Goal: Task Accomplishment & Management: Use online tool/utility

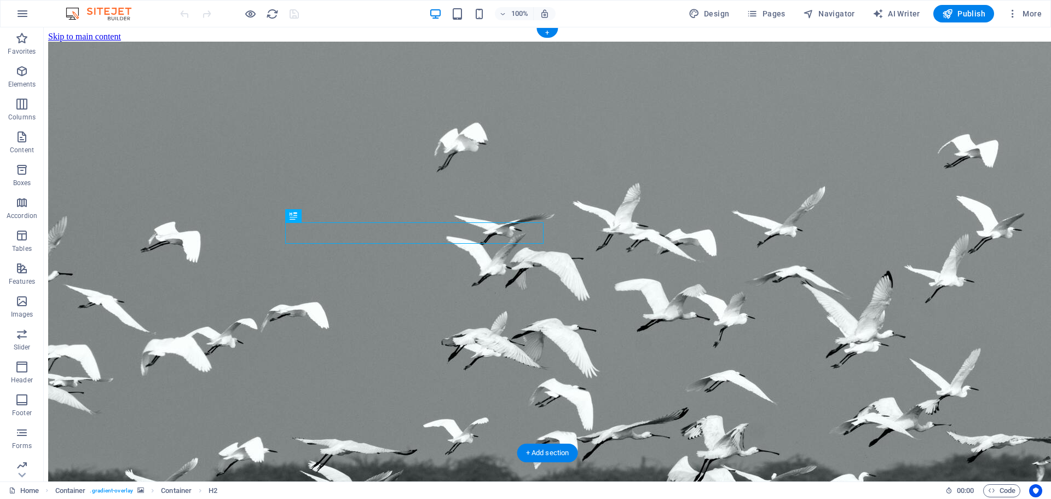
click at [865, 277] on img "1/1" at bounding box center [573, 362] width 1051 height 640
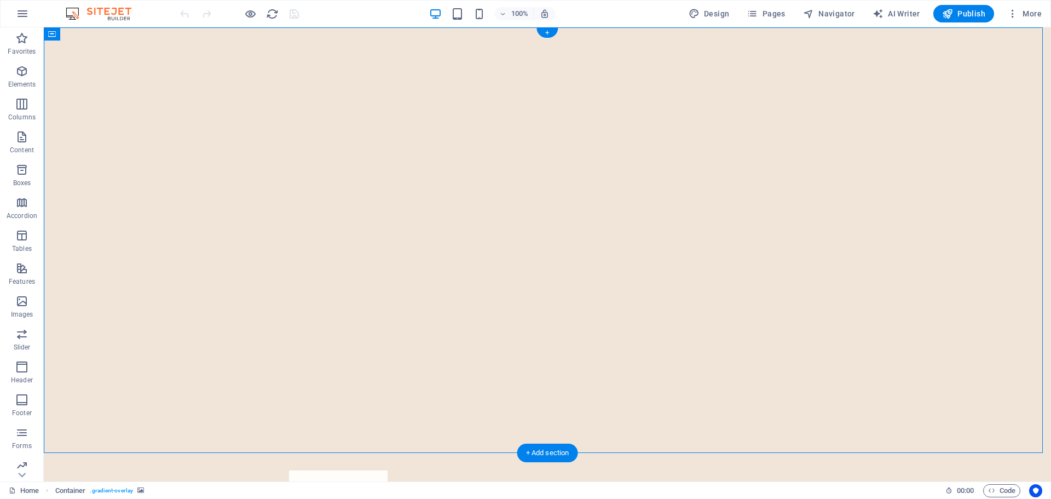
click at [735, 27] on img "1/1" at bounding box center [543, 27] width 999 height 0
click at [606, 27] on img "1/1" at bounding box center [543, 27] width 999 height 0
click at [109, 36] on button at bounding box center [113, 33] width 13 height 13
select select "ms"
select select "s"
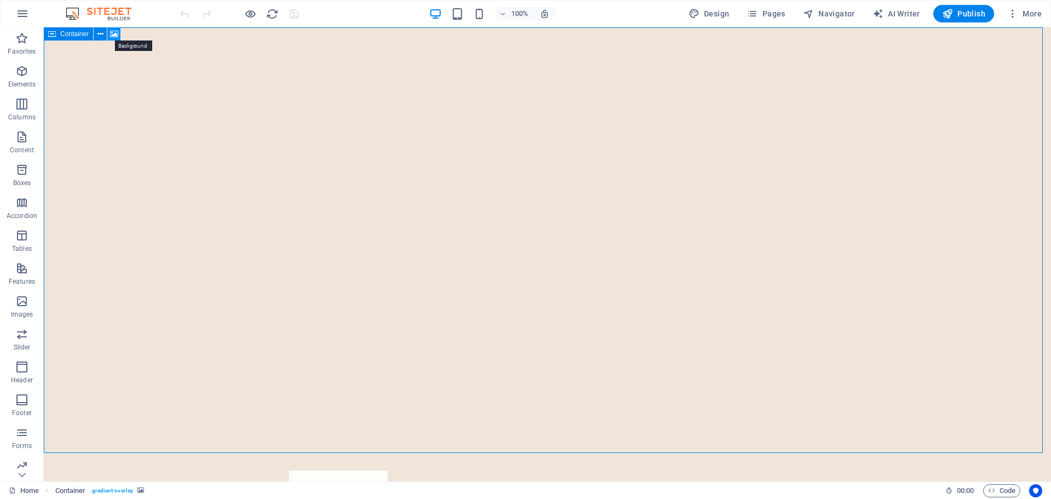
select select "progressive"
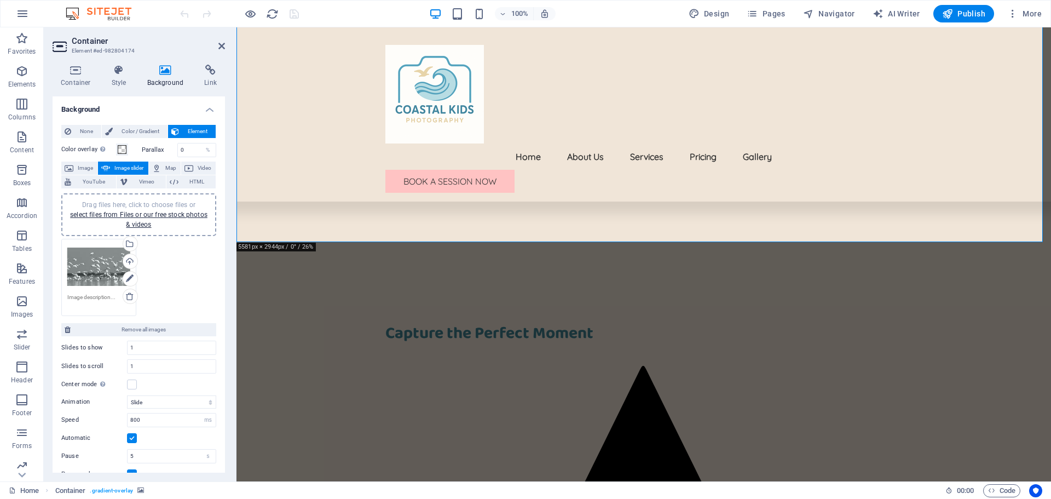
scroll to position [328, 0]
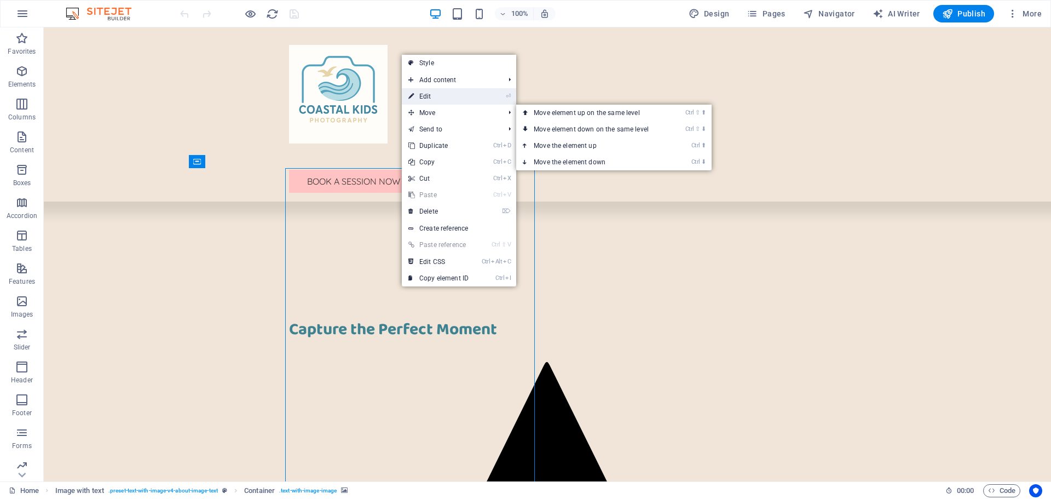
click at [432, 96] on link "⏎ Edit" at bounding box center [438, 96] width 73 height 16
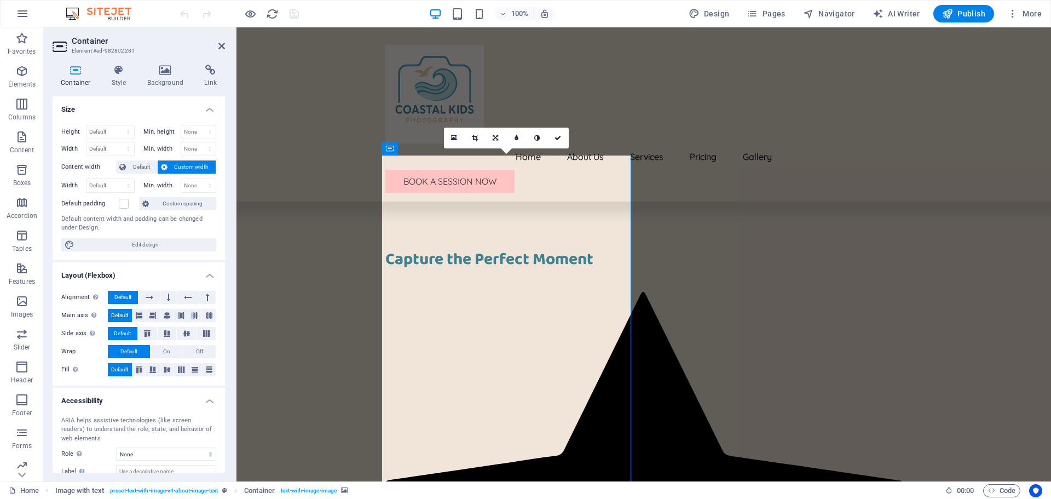
scroll to position [438, 0]
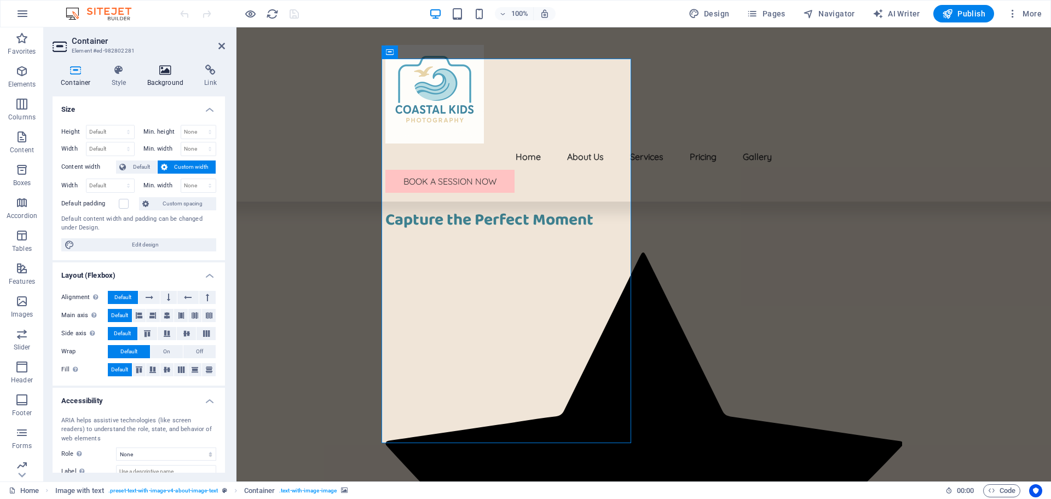
click at [167, 75] on icon at bounding box center [165, 70] width 53 height 11
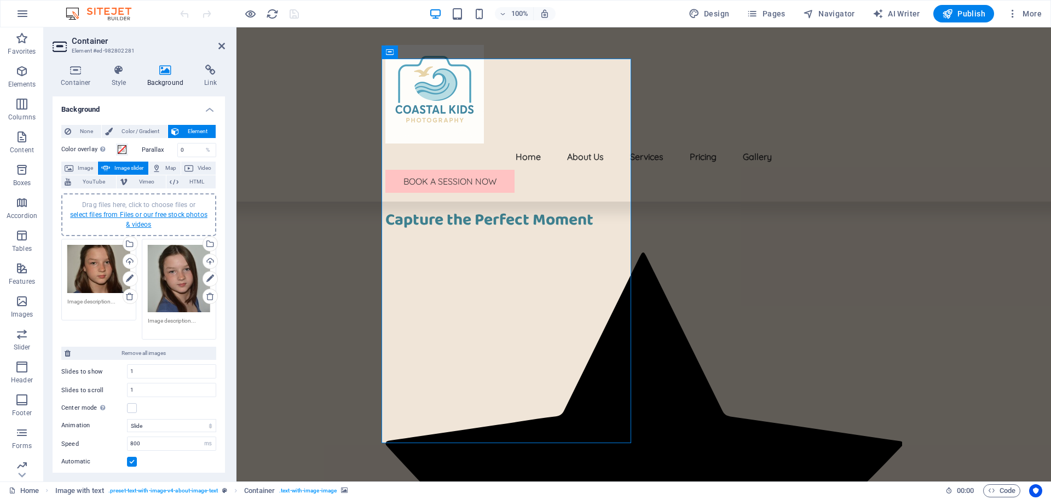
click at [175, 215] on link "select files from Files or our free stock photos & videos" at bounding box center [138, 220] width 137 height 18
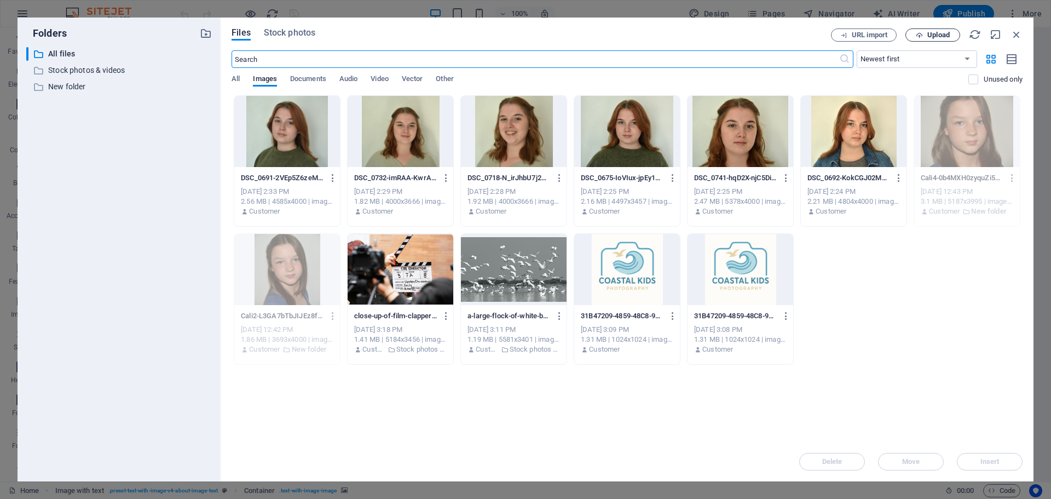
click at [935, 35] on span "Upload" at bounding box center [938, 35] width 22 height 7
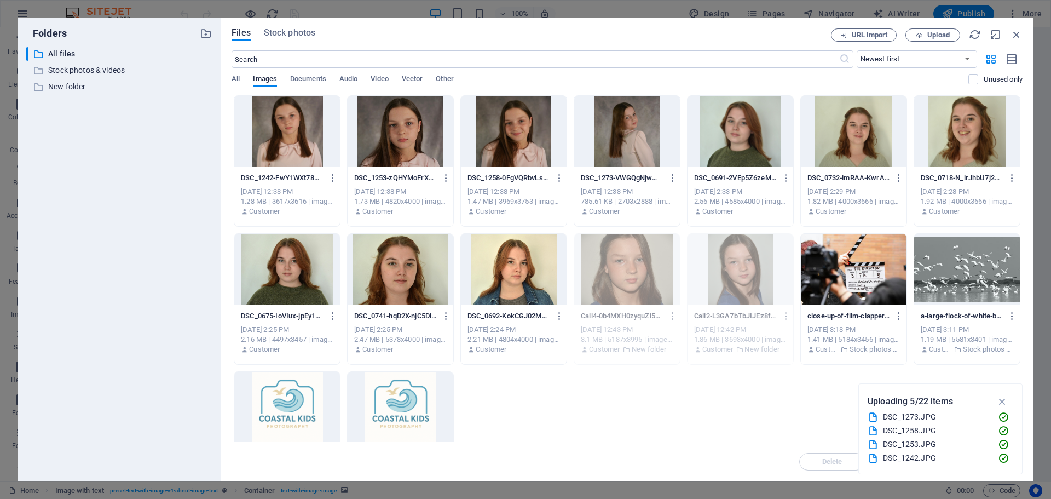
click at [623, 148] on div at bounding box center [627, 131] width 106 height 71
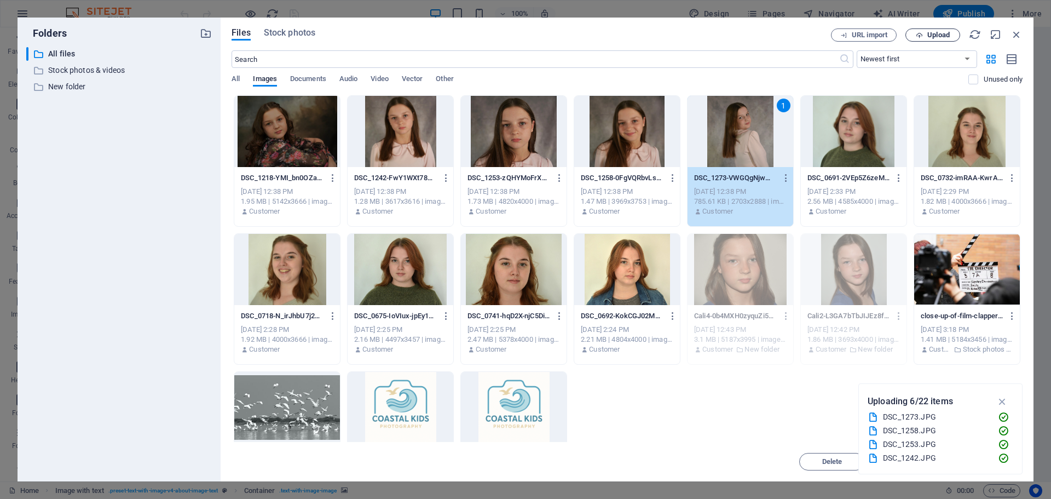
click at [941, 34] on span "Upload" at bounding box center [938, 35] width 22 height 7
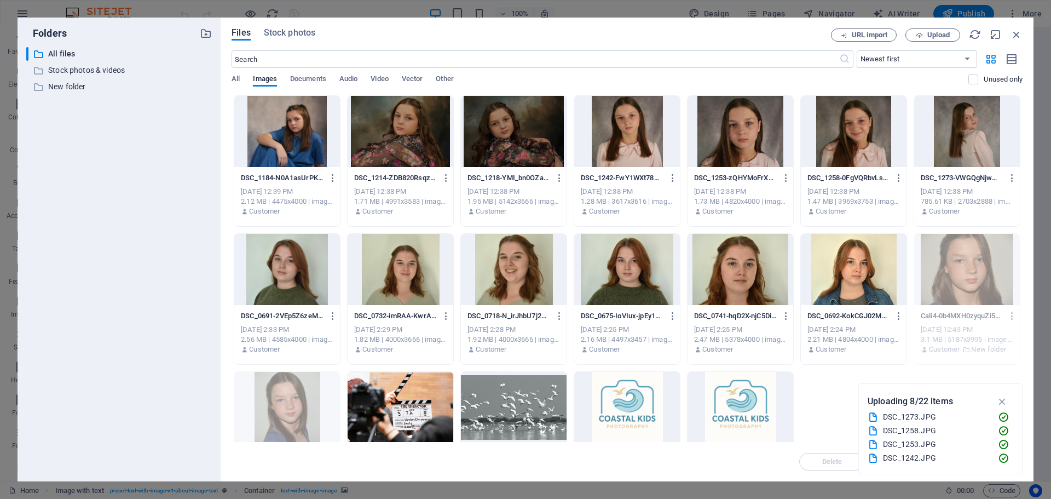
click at [987, 147] on div at bounding box center [967, 131] width 106 height 71
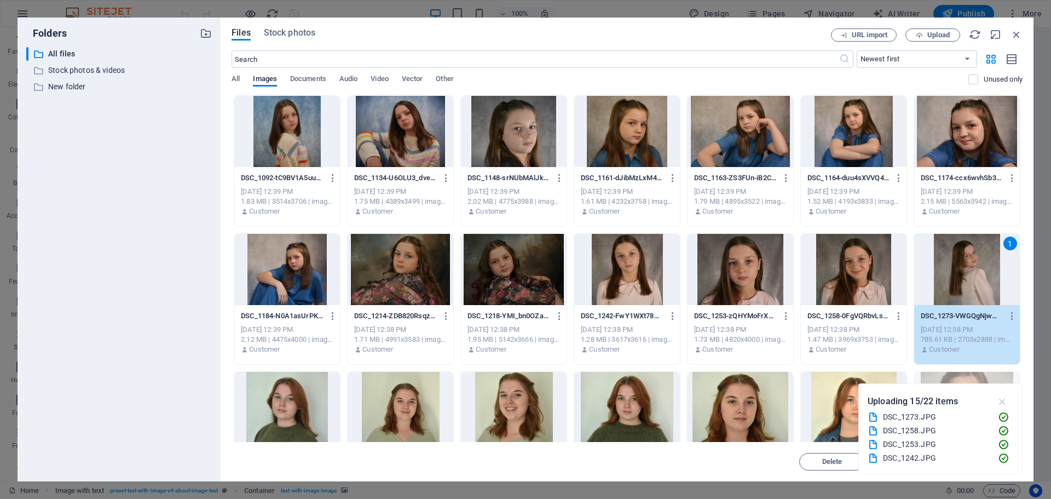
click at [1001, 402] on icon "button" at bounding box center [1002, 401] width 13 height 12
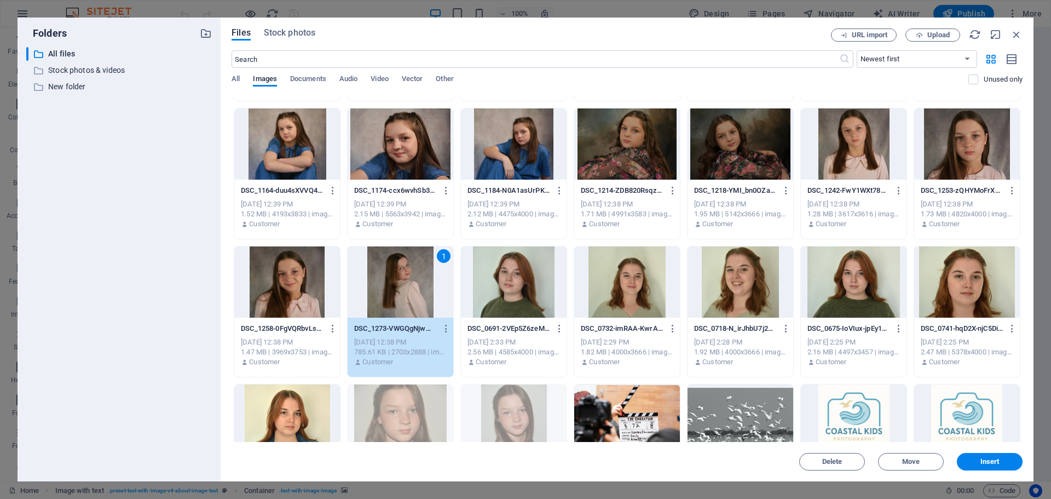
scroll to position [164, 0]
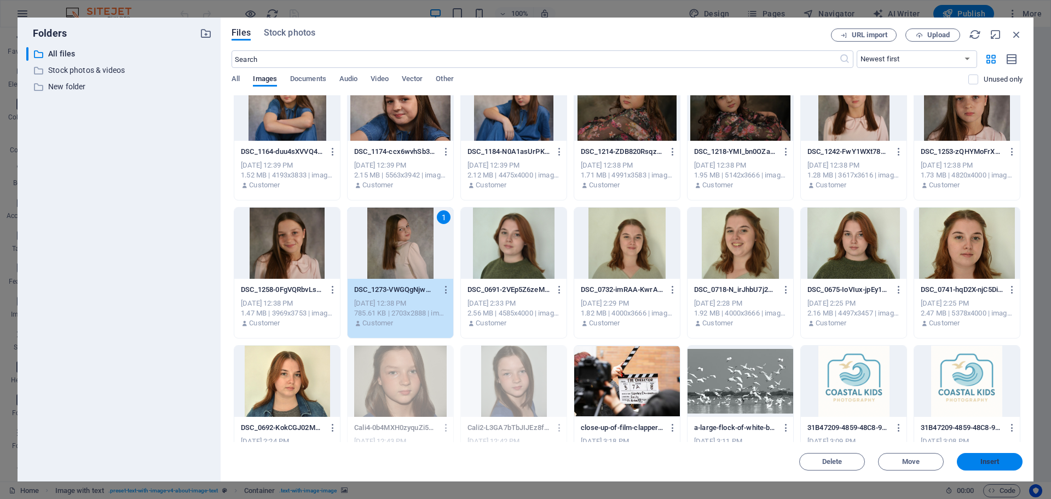
click at [980, 459] on span "Insert" at bounding box center [989, 461] width 57 height 7
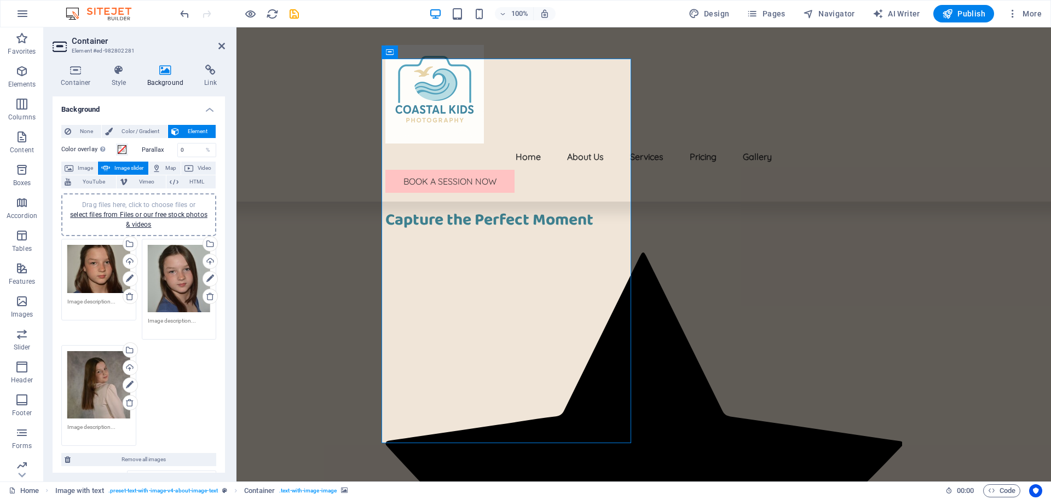
click at [84, 388] on div "Drag files here, click to choose files or select files from Files or our free s…" at bounding box center [98, 384] width 63 height 67
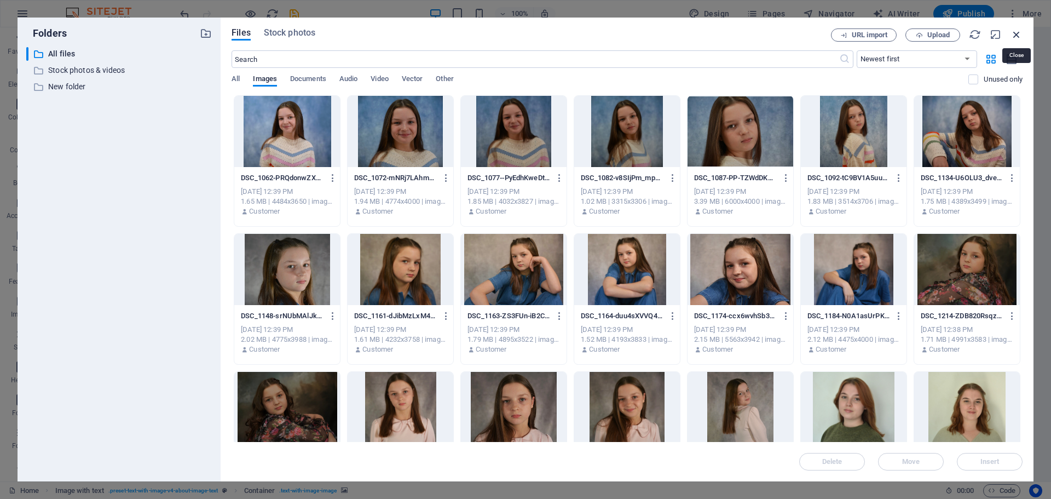
click at [1015, 32] on icon "button" at bounding box center [1016, 34] width 12 height 12
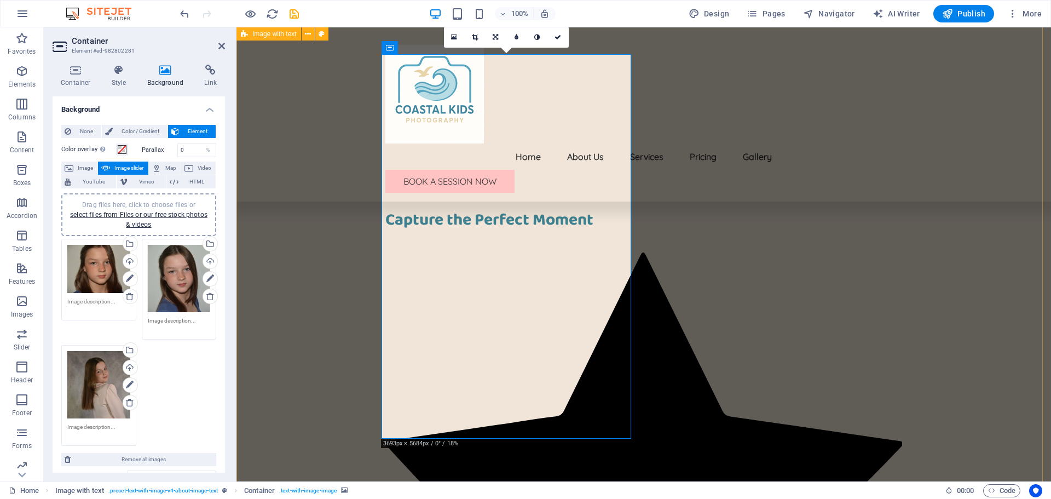
scroll to position [493, 0]
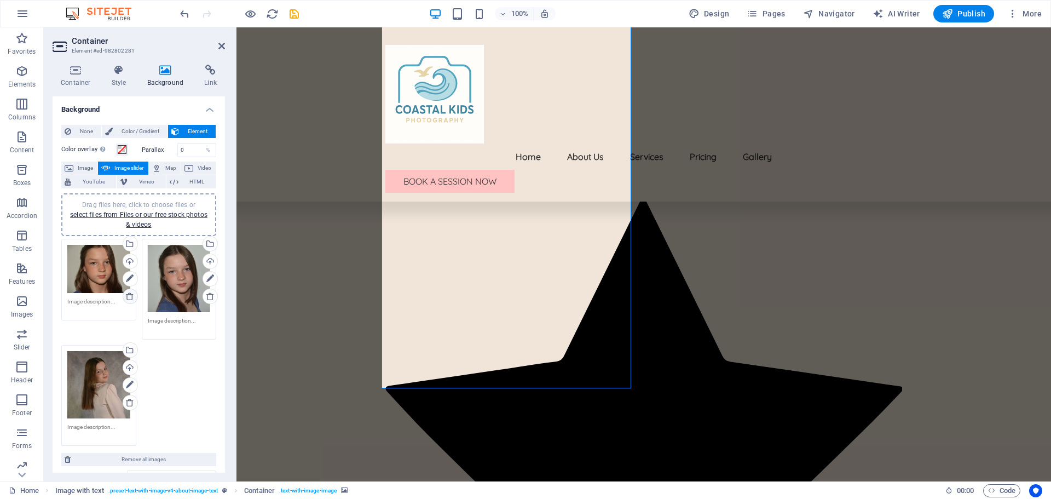
click at [129, 296] on icon at bounding box center [129, 296] width 9 height 9
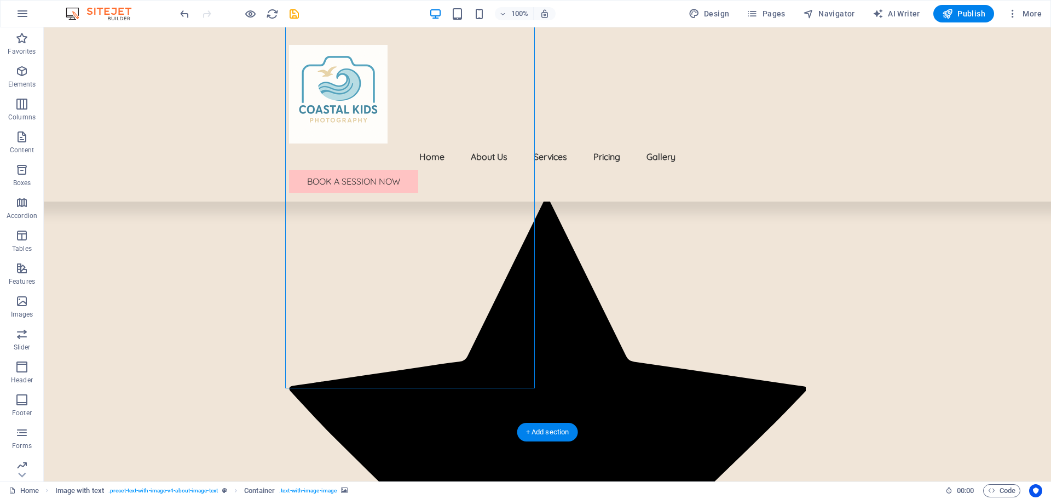
drag, startPoint x: 428, startPoint y: 257, endPoint x: 427, endPoint y: 280, distance: 23.6
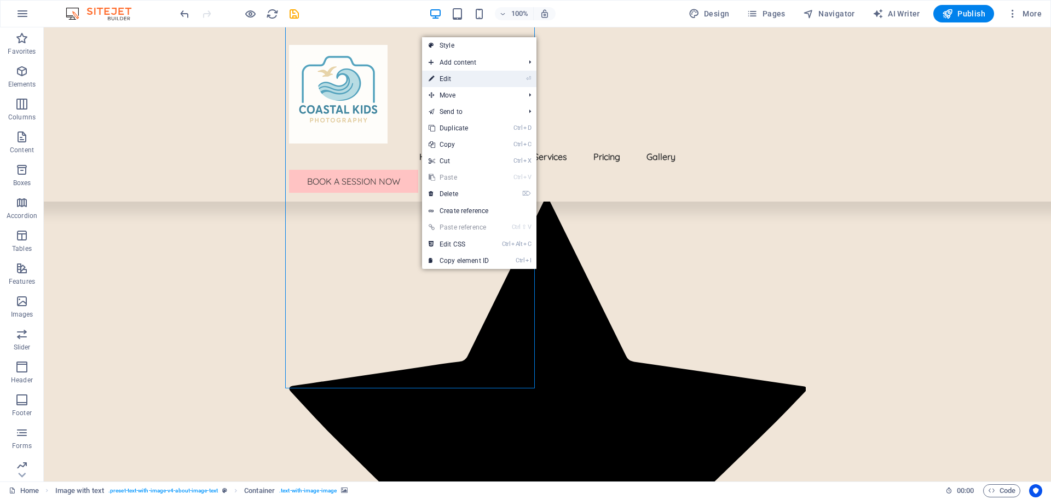
click at [459, 81] on link "⏎ Edit" at bounding box center [458, 79] width 73 height 16
select select "ms"
select select "s"
select select "progressive"
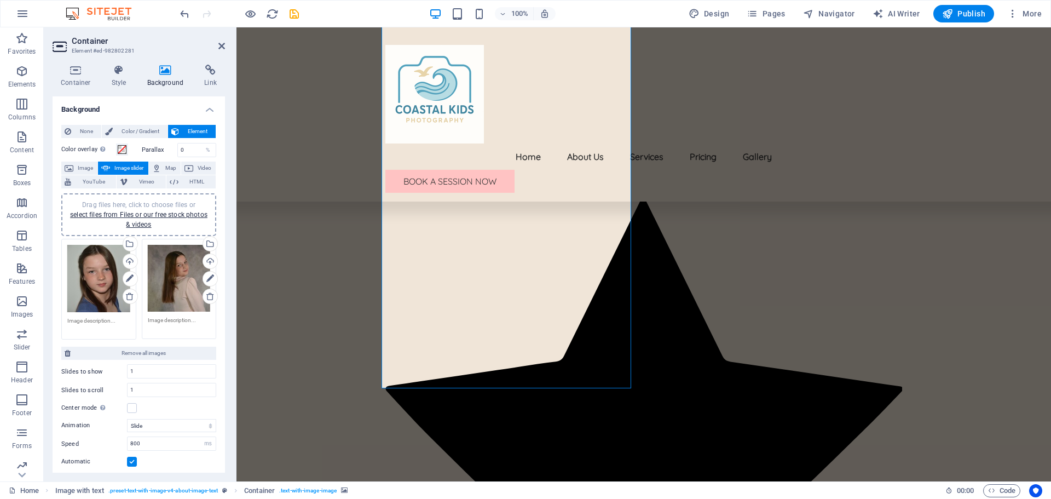
click at [102, 277] on div "Drag files here, click to choose files or select files from Files or our free s…" at bounding box center [98, 279] width 63 height 68
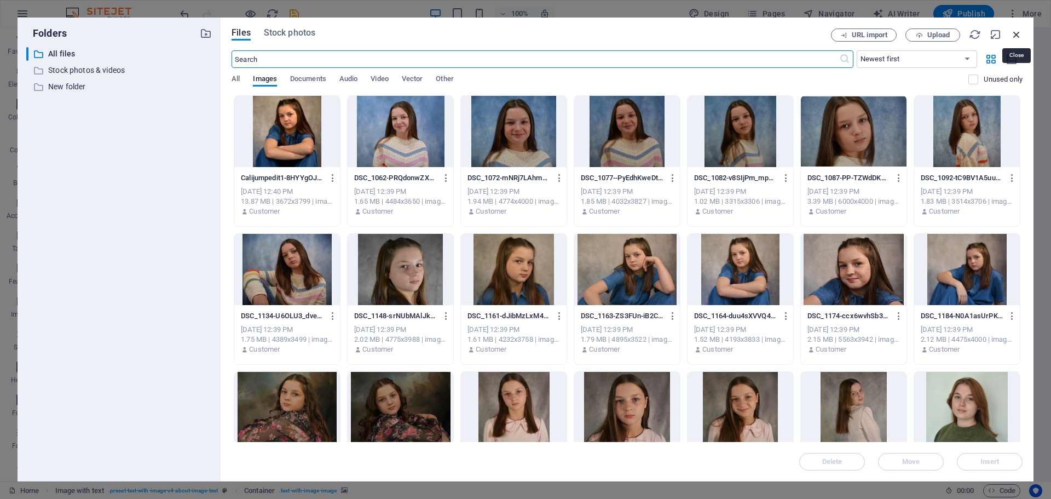
click at [1018, 33] on icon "button" at bounding box center [1016, 34] width 12 height 12
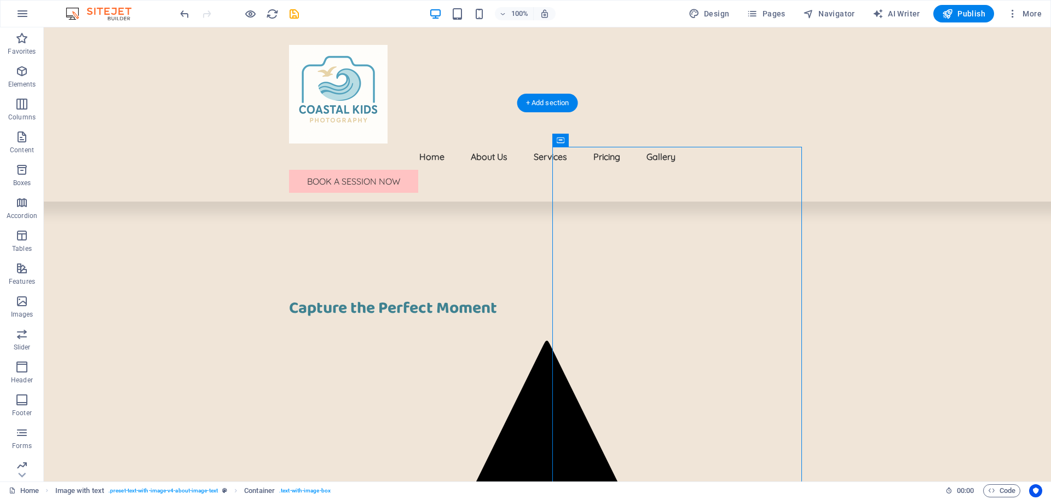
scroll to position [328, 0]
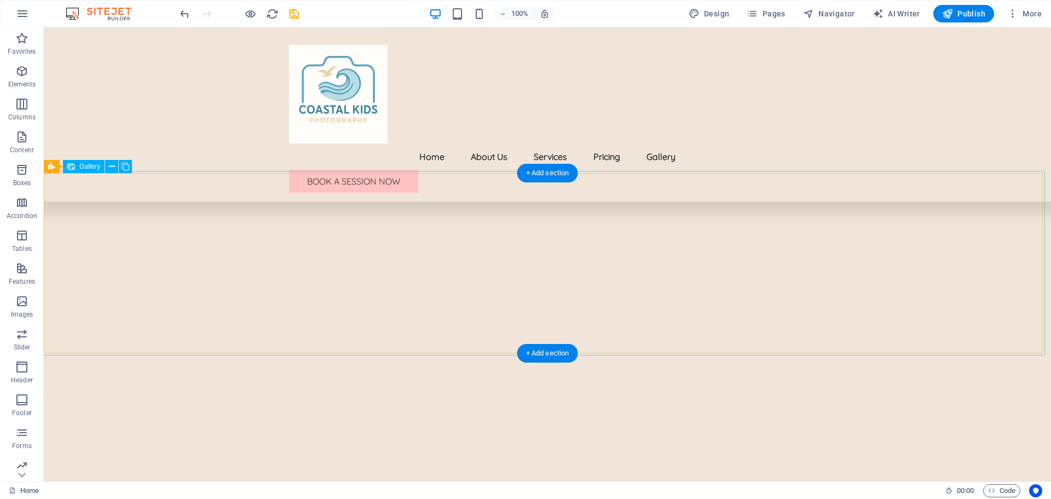
scroll to position [1642, 0]
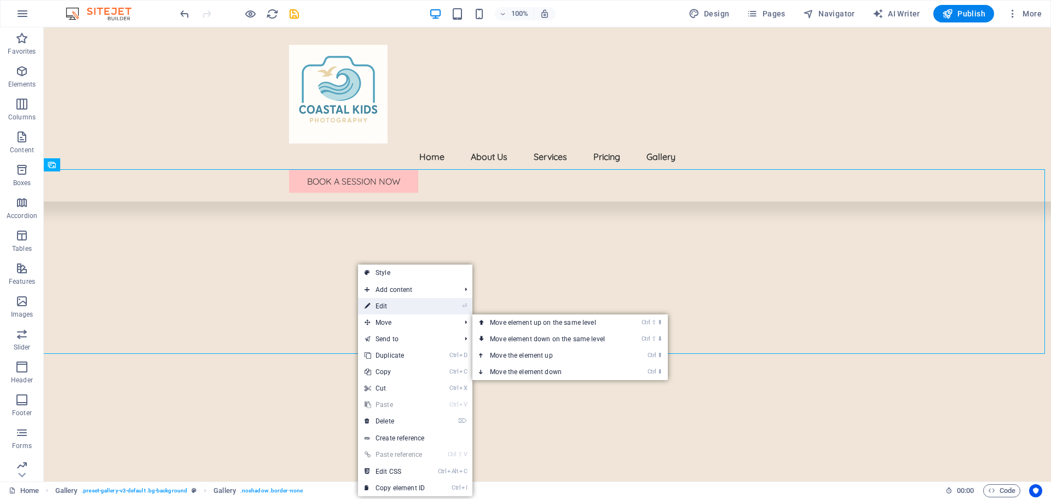
click at [385, 308] on link "⏎ Edit" at bounding box center [394, 306] width 73 height 16
select select "px"
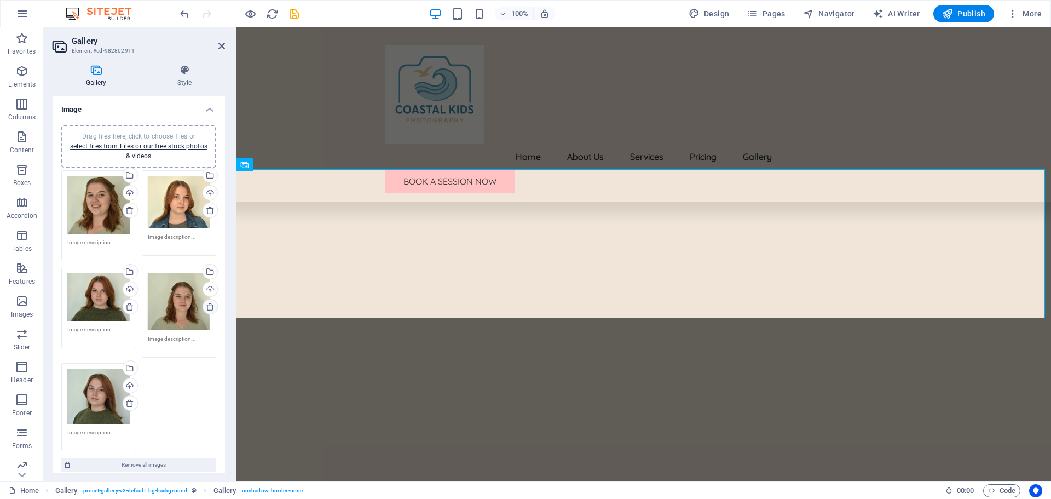
click at [207, 308] on icon at bounding box center [210, 306] width 9 height 9
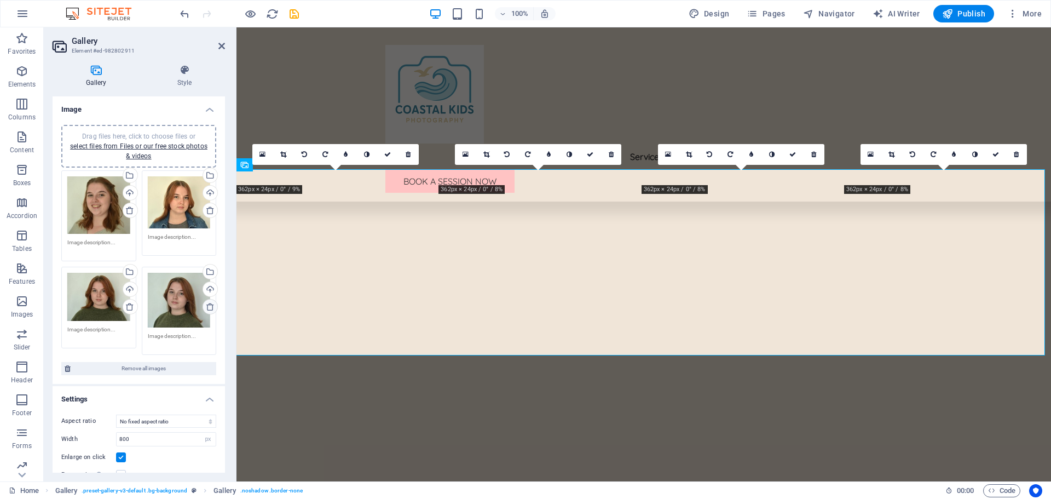
click at [209, 308] on icon at bounding box center [210, 306] width 9 height 9
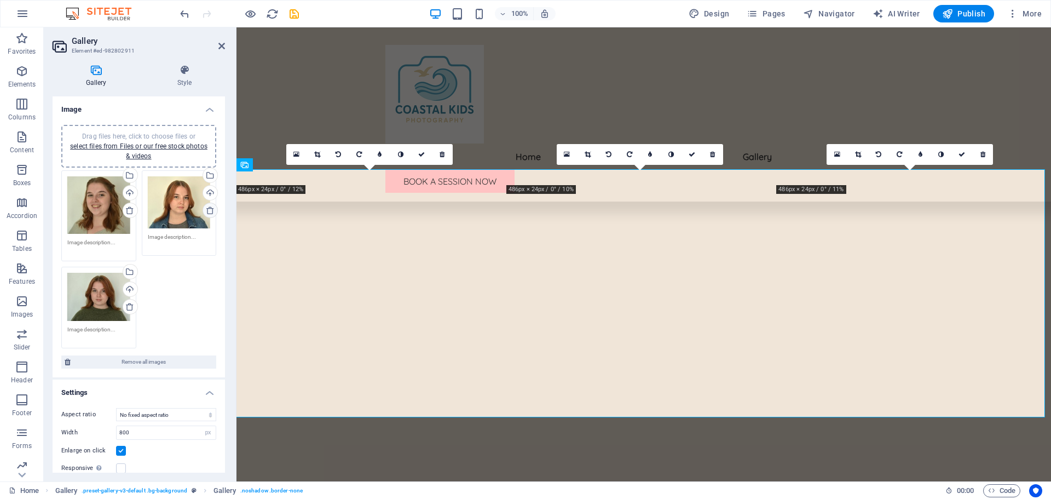
click at [209, 211] on icon at bounding box center [210, 210] width 9 height 9
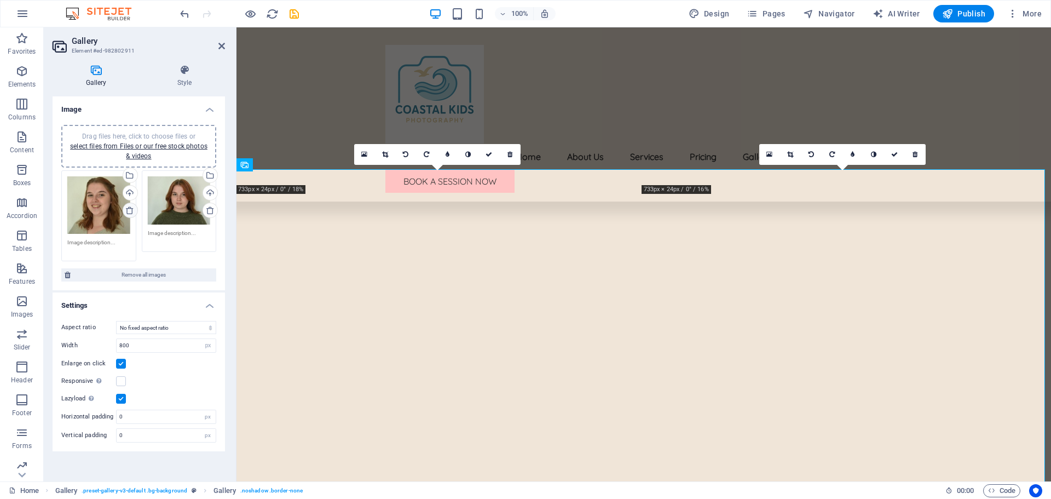
click at [125, 212] on link at bounding box center [130, 210] width 15 height 15
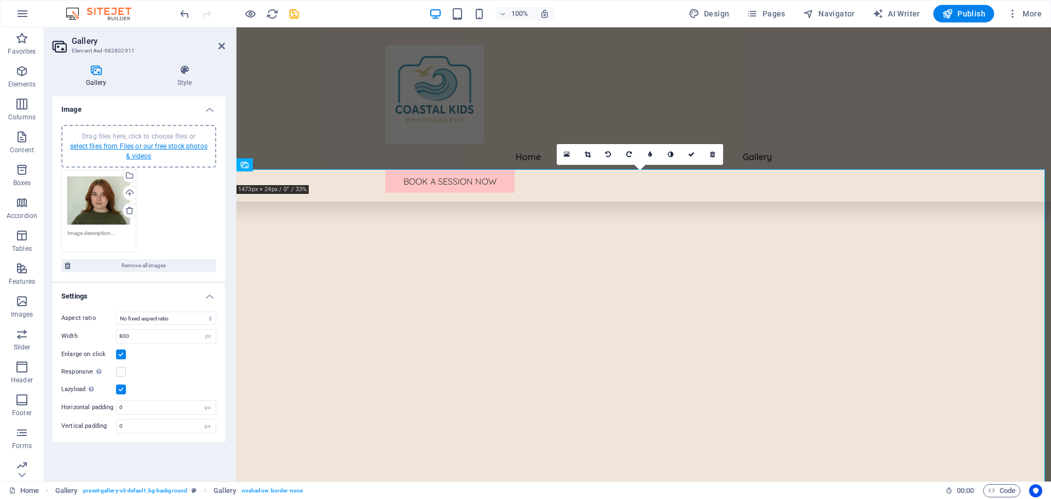
click at [168, 147] on link "select files from Files or our free stock photos & videos" at bounding box center [138, 151] width 137 height 18
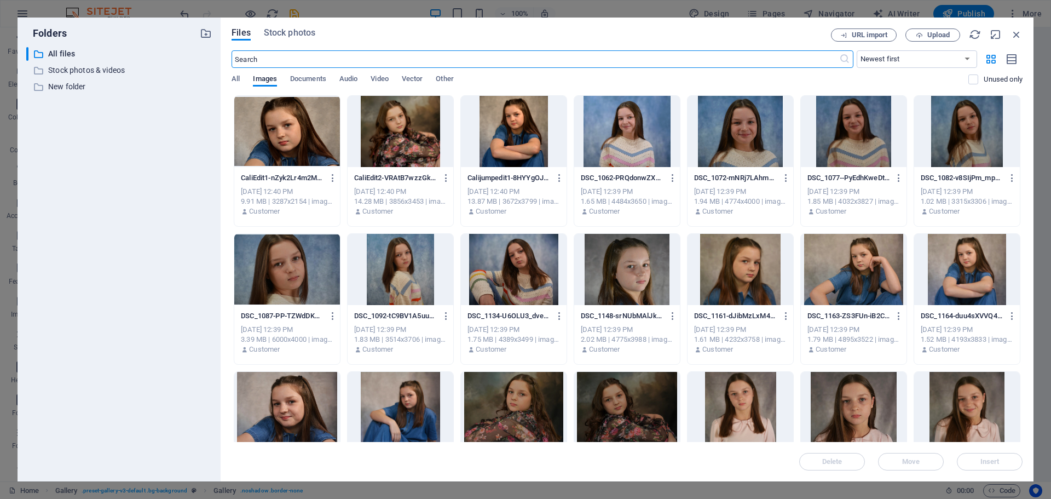
click at [522, 141] on div at bounding box center [514, 131] width 106 height 71
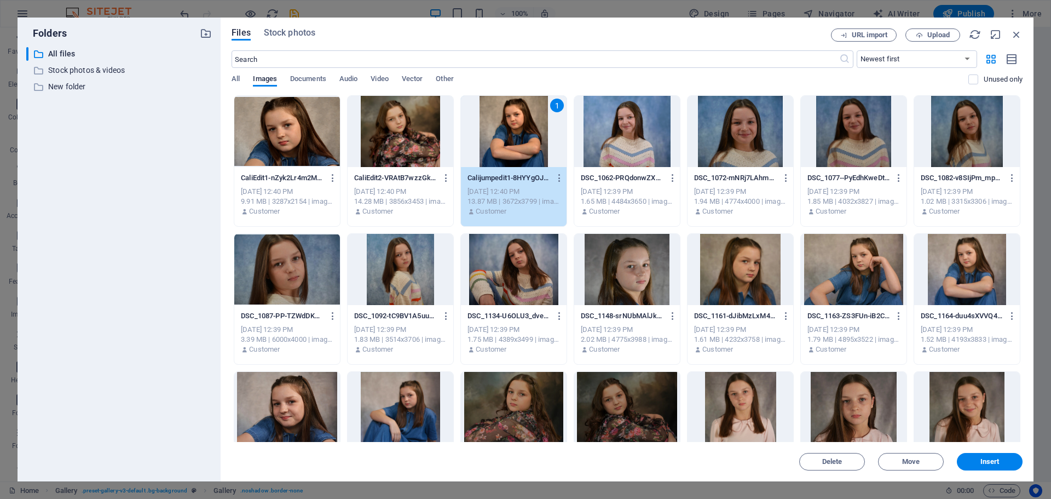
click at [419, 154] on div at bounding box center [401, 131] width 106 height 71
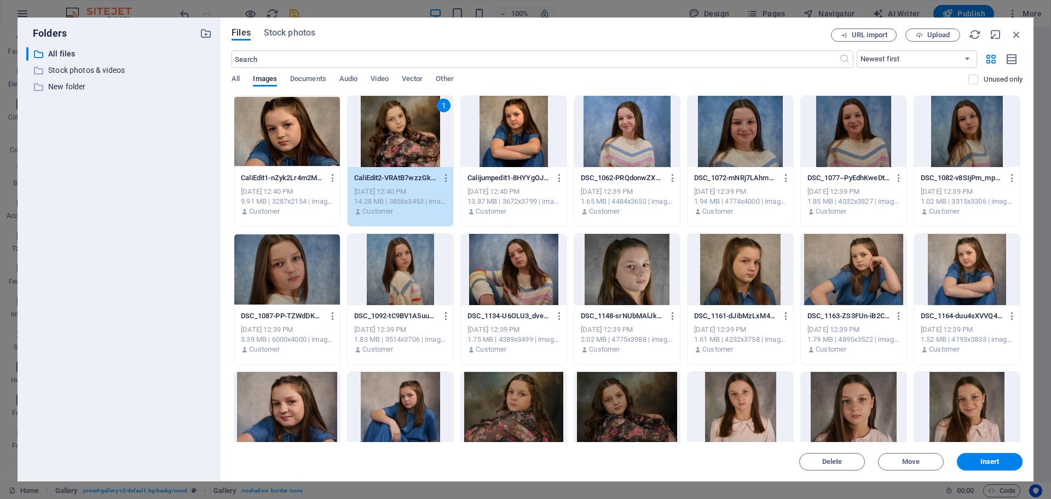
click at [500, 153] on div at bounding box center [514, 131] width 106 height 71
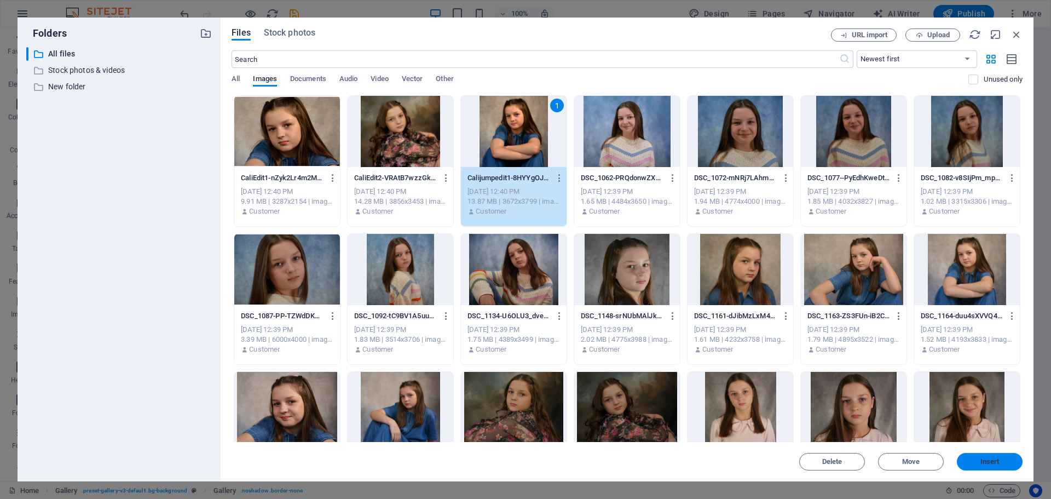
click at [996, 460] on span "Insert" at bounding box center [989, 461] width 19 height 7
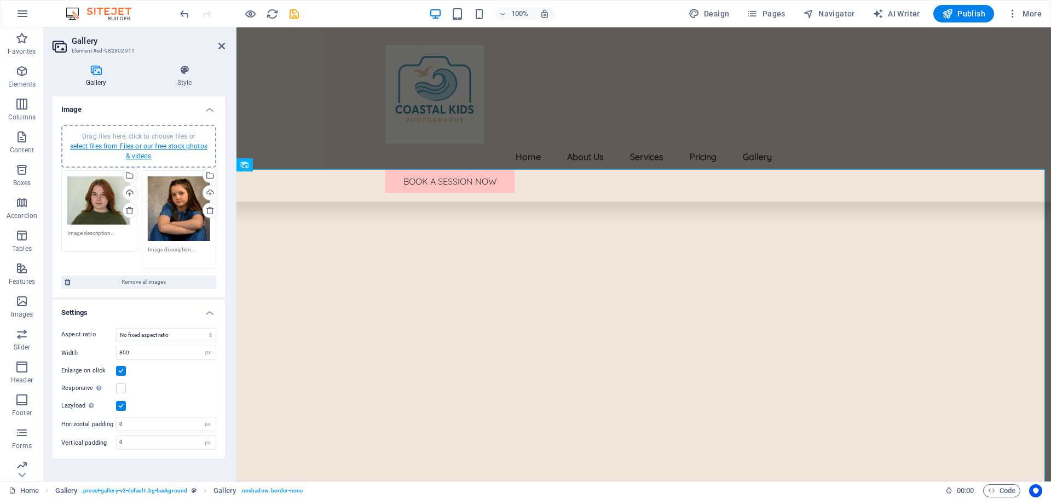
click at [172, 143] on link "select files from Files or our free stock photos & videos" at bounding box center [138, 151] width 137 height 18
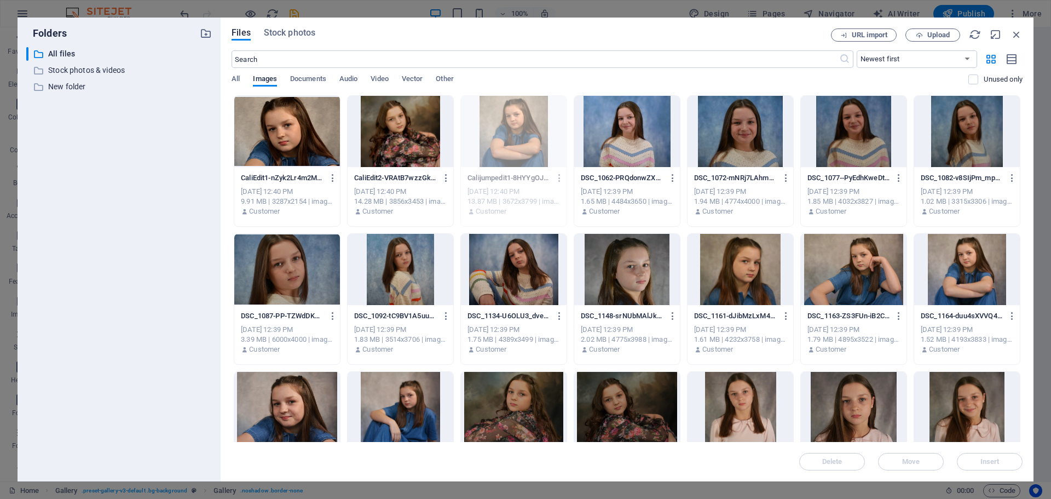
click at [406, 145] on div at bounding box center [401, 131] width 106 height 71
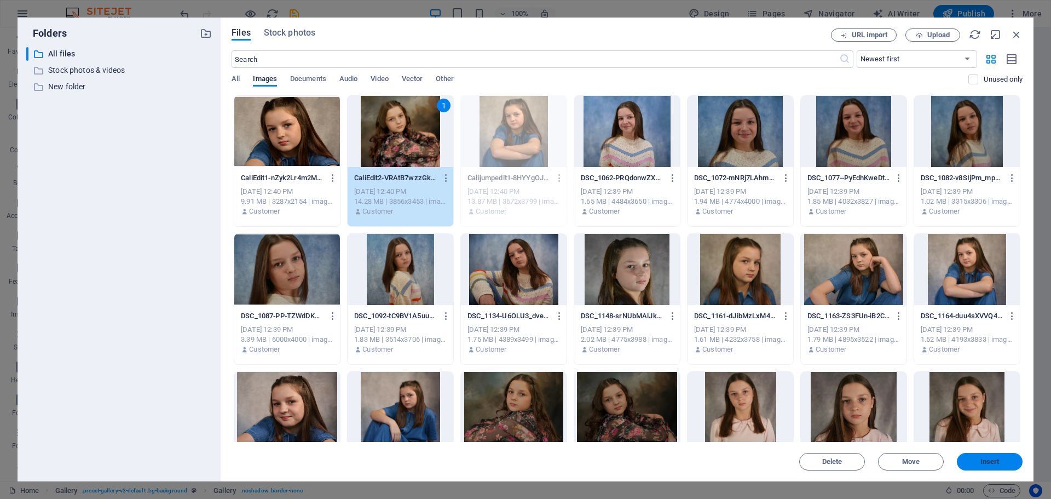
click at [997, 464] on span "Insert" at bounding box center [989, 461] width 19 height 7
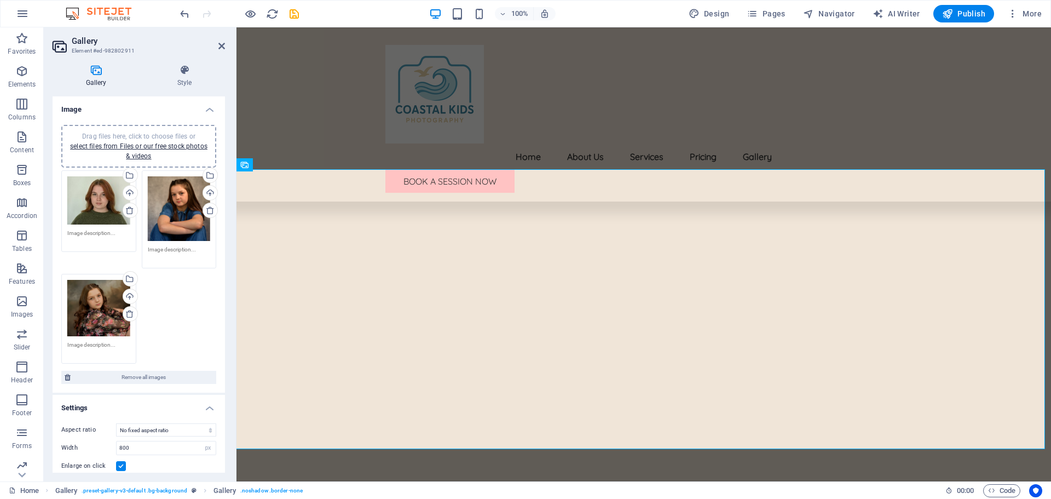
click at [165, 249] on textarea at bounding box center [179, 253] width 63 height 16
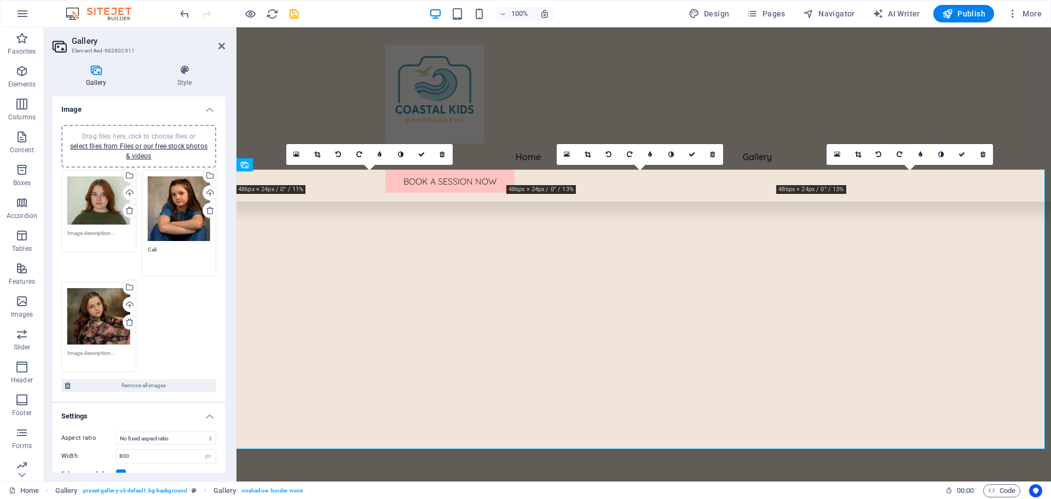
type textarea "Cali"
click at [97, 231] on textarea at bounding box center [98, 237] width 63 height 16
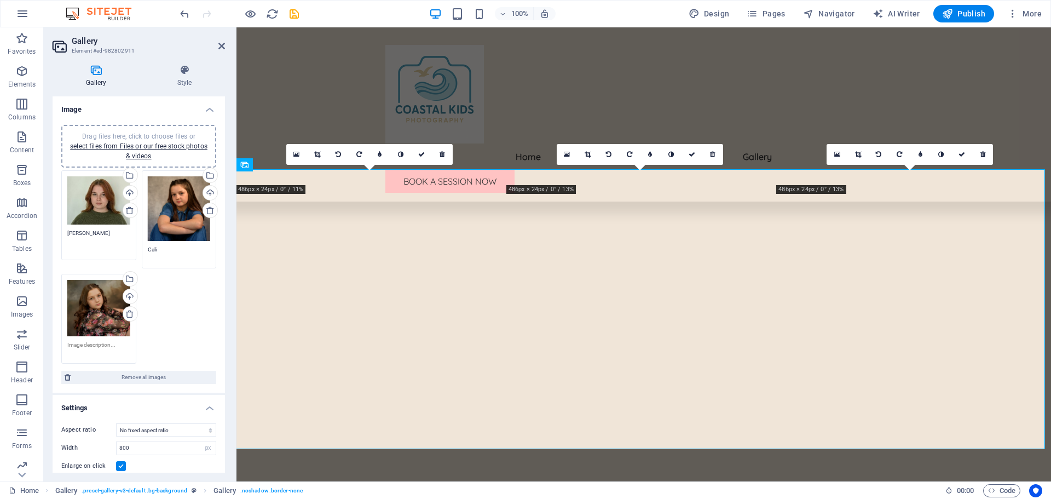
type textarea "[PERSON_NAME]"
click at [94, 340] on textarea at bounding box center [98, 348] width 63 height 16
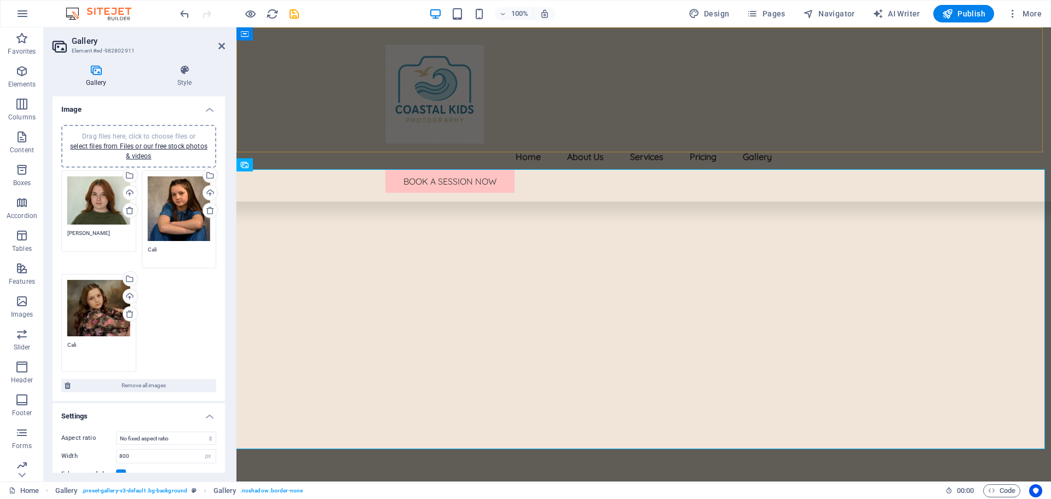
type textarea "Cali"
click at [1016, 109] on div "Menu Home About Us Services Pricing Gallery Book a Session Now" at bounding box center [643, 114] width 814 height 174
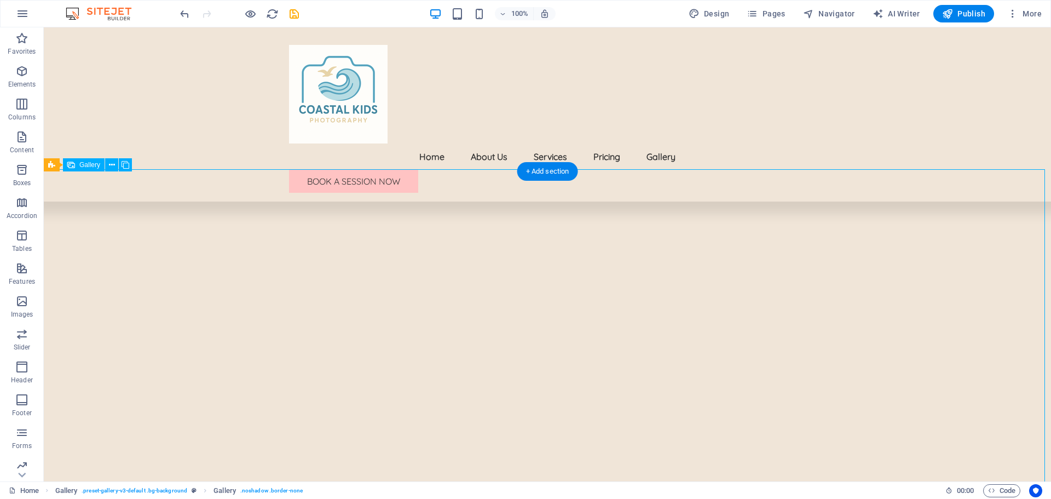
drag, startPoint x: 221, startPoint y: 327, endPoint x: 446, endPoint y: 337, distance: 224.6
drag, startPoint x: 153, startPoint y: 273, endPoint x: 310, endPoint y: 301, distance: 160.1
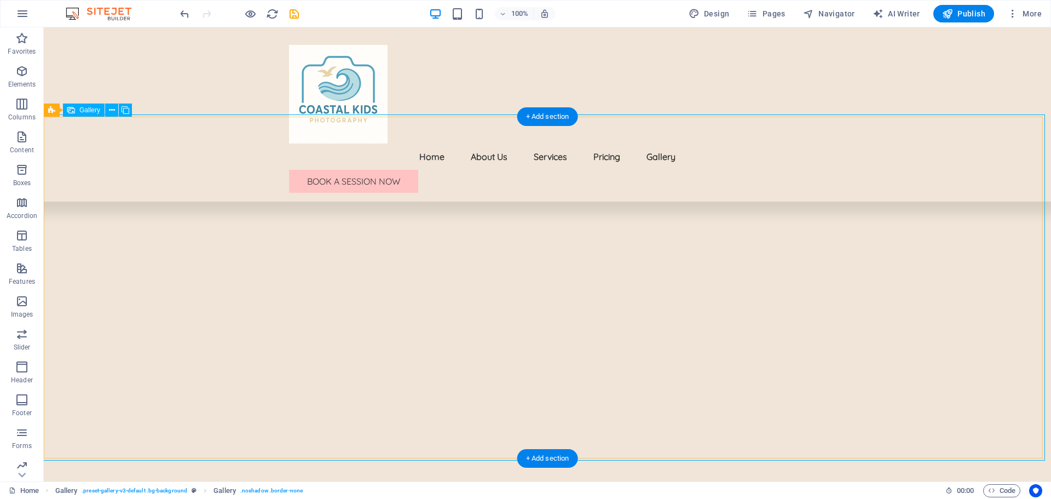
scroll to position [1697, 0]
drag, startPoint x: 634, startPoint y: 350, endPoint x: 353, endPoint y: 316, distance: 283.5
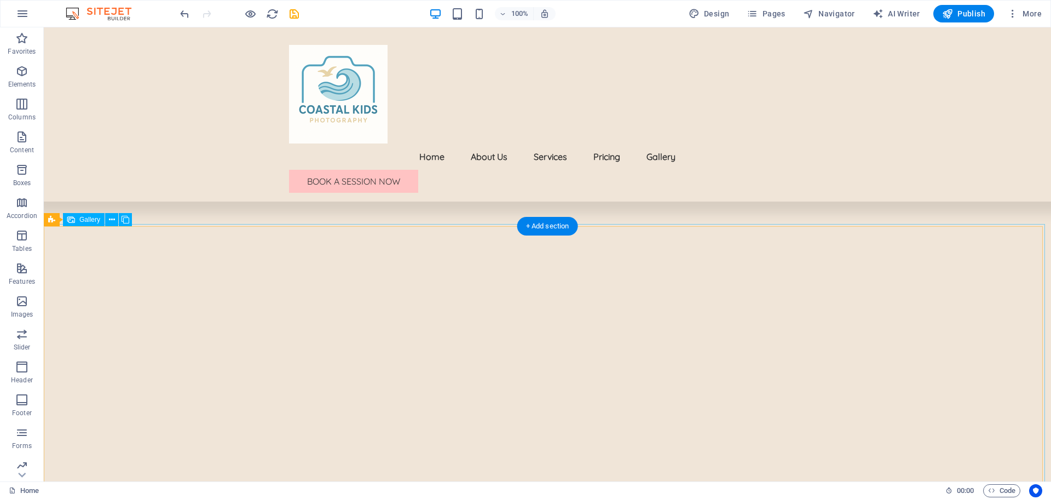
scroll to position [1587, 0]
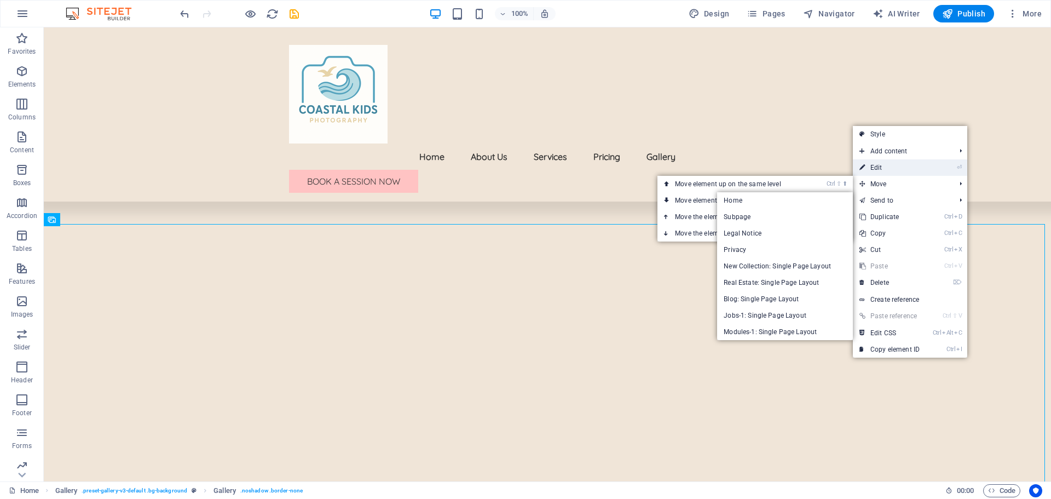
click at [880, 166] on link "⏎ Edit" at bounding box center [889, 167] width 73 height 16
select select "px"
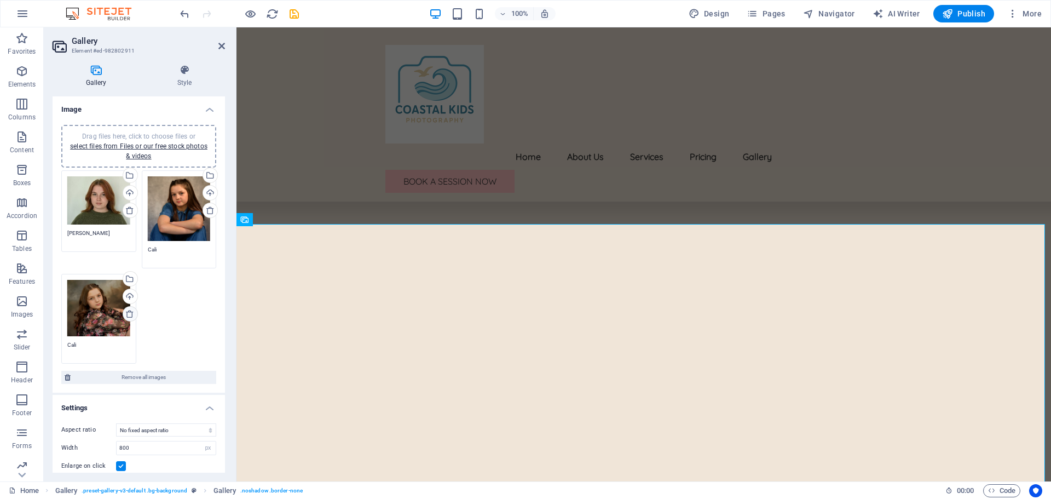
click at [129, 314] on icon at bounding box center [129, 313] width 9 height 9
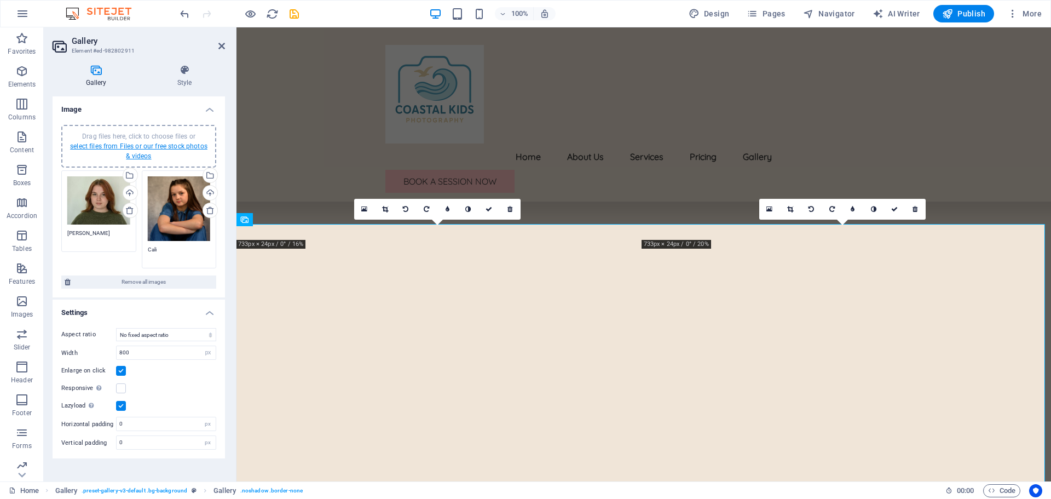
click at [188, 145] on link "select files from Files or our free stock photos & videos" at bounding box center [138, 151] width 137 height 18
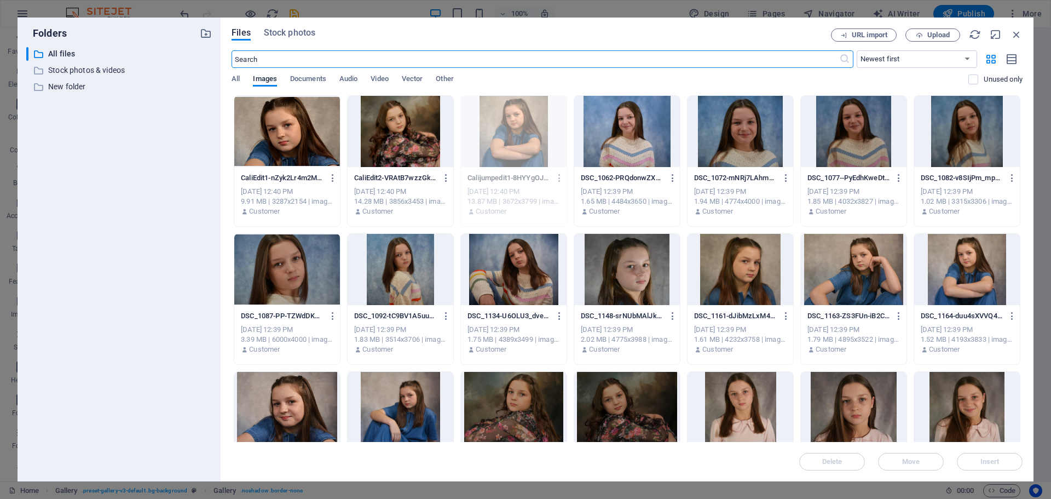
click at [637, 415] on div at bounding box center [627, 407] width 106 height 71
click at [412, 153] on div at bounding box center [401, 131] width 106 height 71
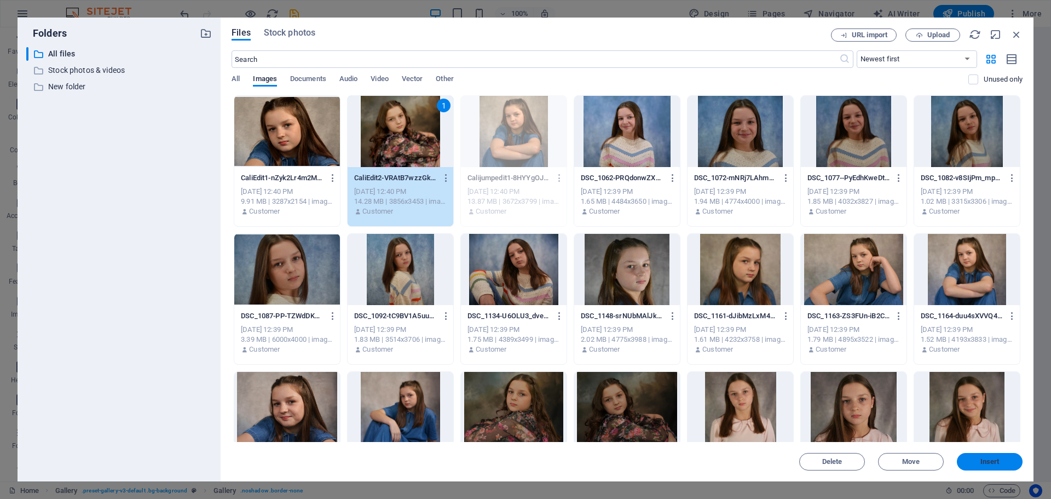
click at [996, 459] on span "Insert" at bounding box center [989, 461] width 19 height 7
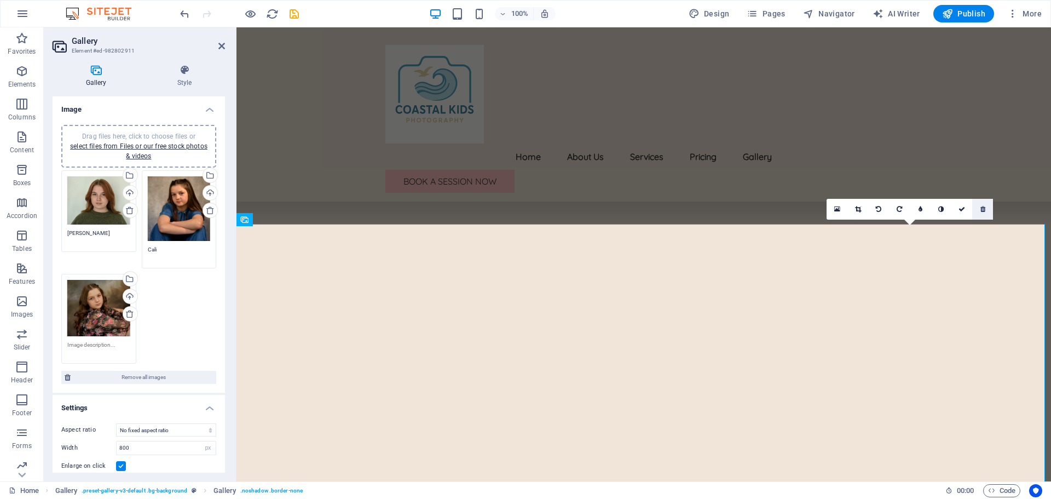
click at [986, 208] on link at bounding box center [982, 209] width 21 height 21
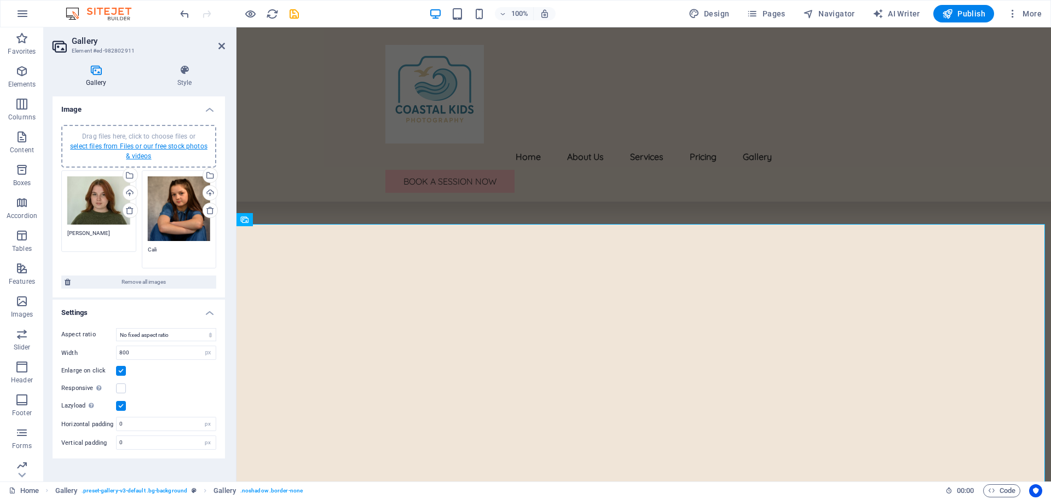
click at [161, 143] on link "select files from Files or our free stock photos & videos" at bounding box center [138, 151] width 137 height 18
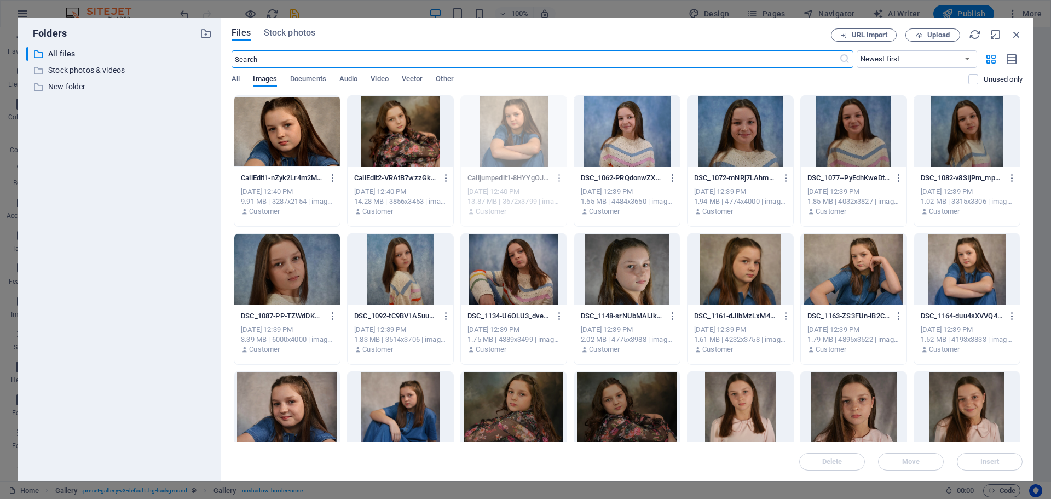
click at [629, 420] on div at bounding box center [627, 407] width 106 height 71
click at [1005, 466] on button "Insert" at bounding box center [990, 462] width 66 height 18
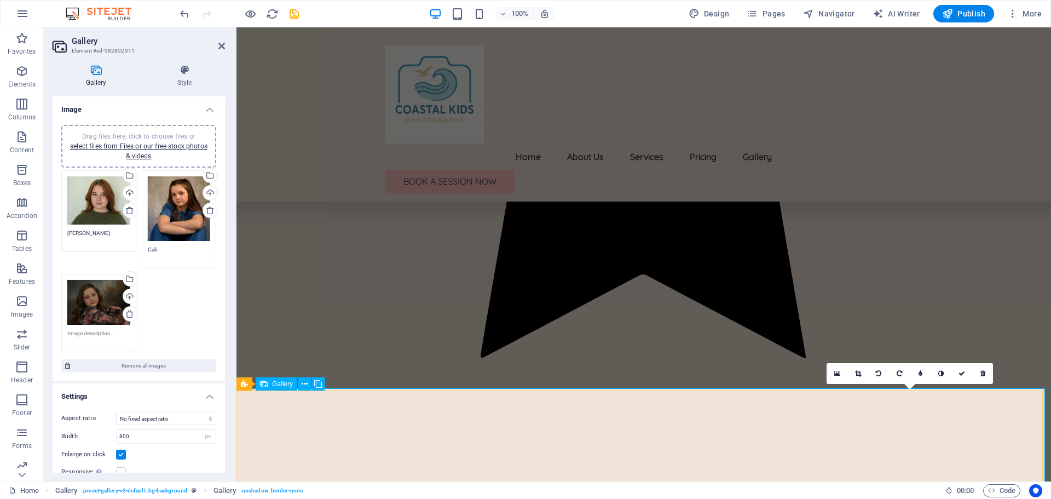
scroll to position [1314, 0]
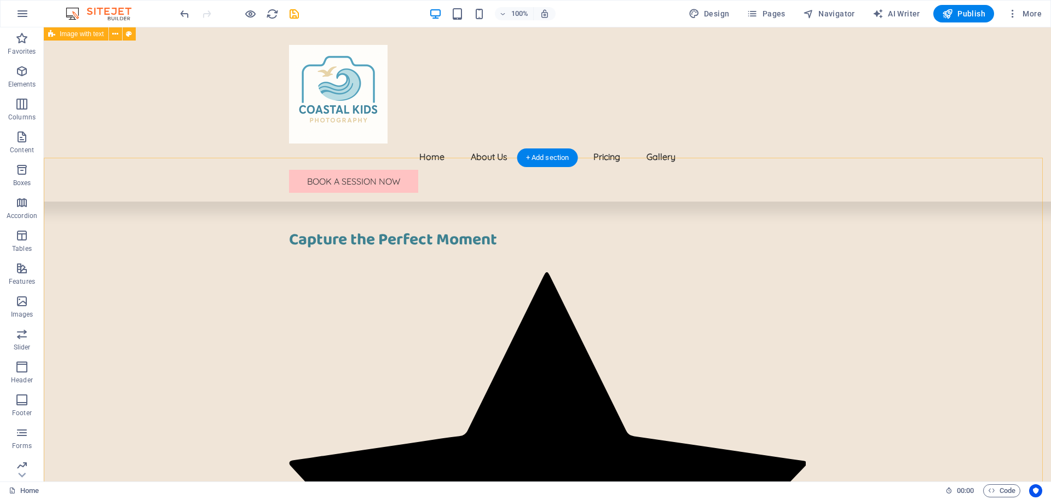
scroll to position [274, 0]
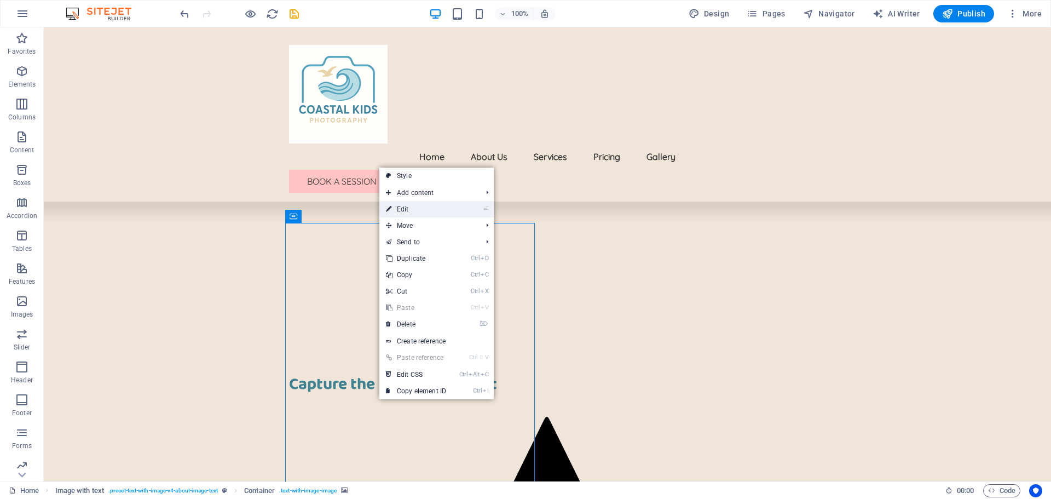
click at [427, 210] on link "⏎ Edit" at bounding box center [415, 209] width 73 height 16
select select "ms"
select select "s"
select select "progressive"
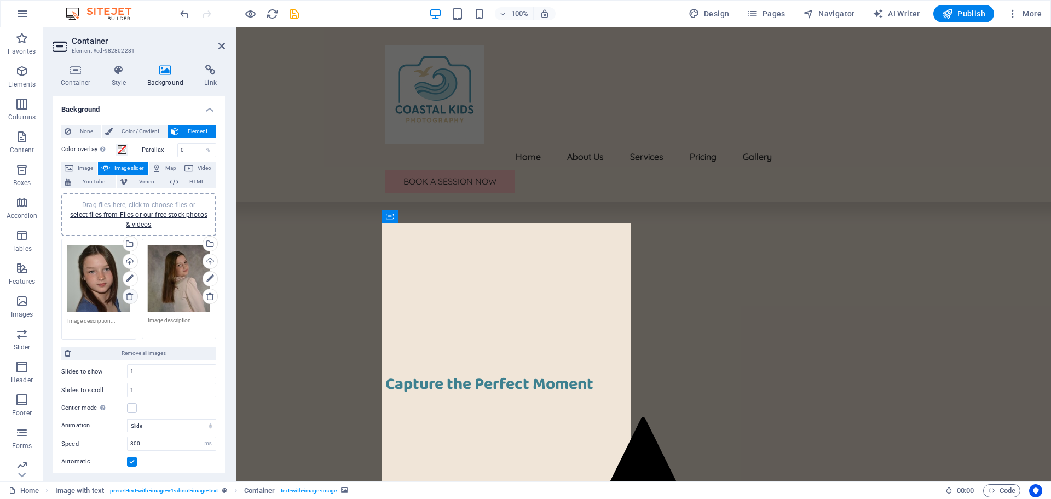
click at [131, 298] on icon at bounding box center [129, 296] width 9 height 9
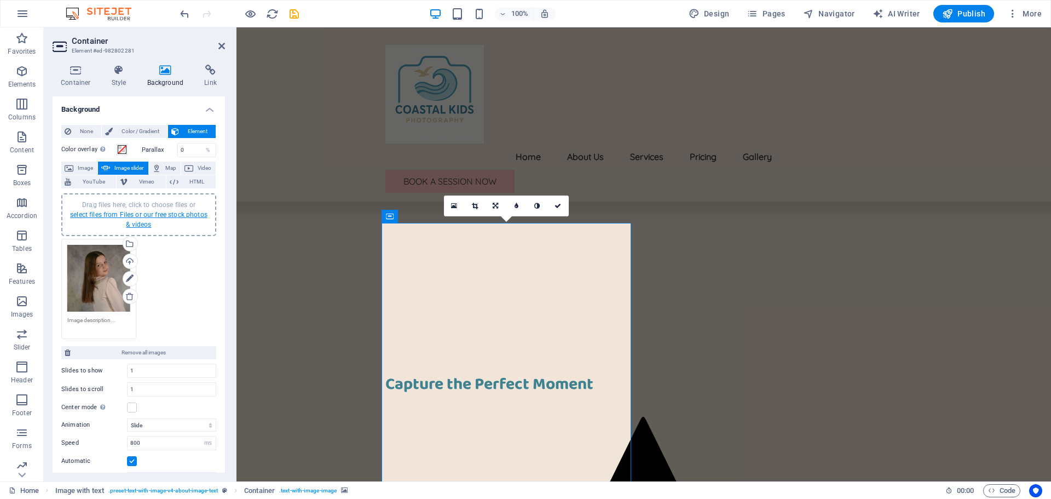
click at [165, 217] on link "select files from Files or our free stock photos & videos" at bounding box center [138, 220] width 137 height 18
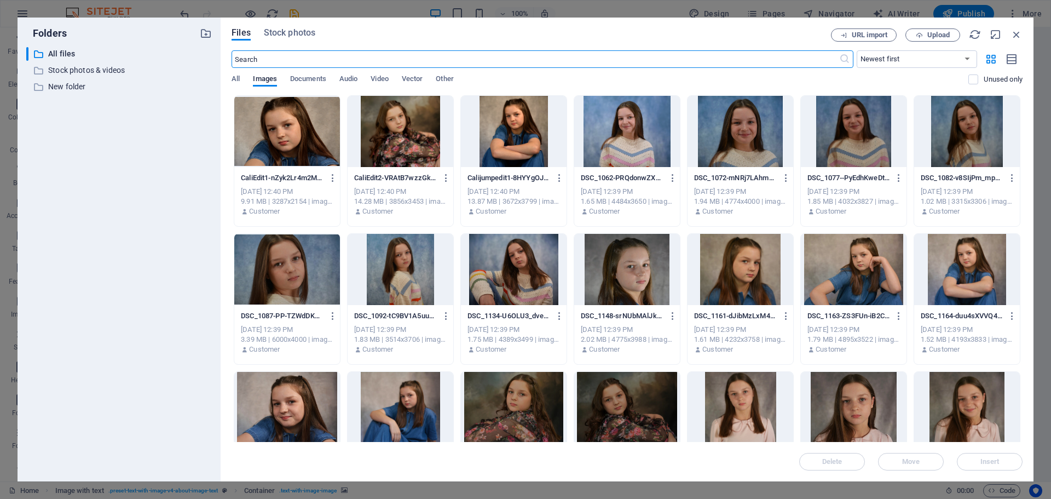
click at [407, 278] on div at bounding box center [401, 269] width 106 height 71
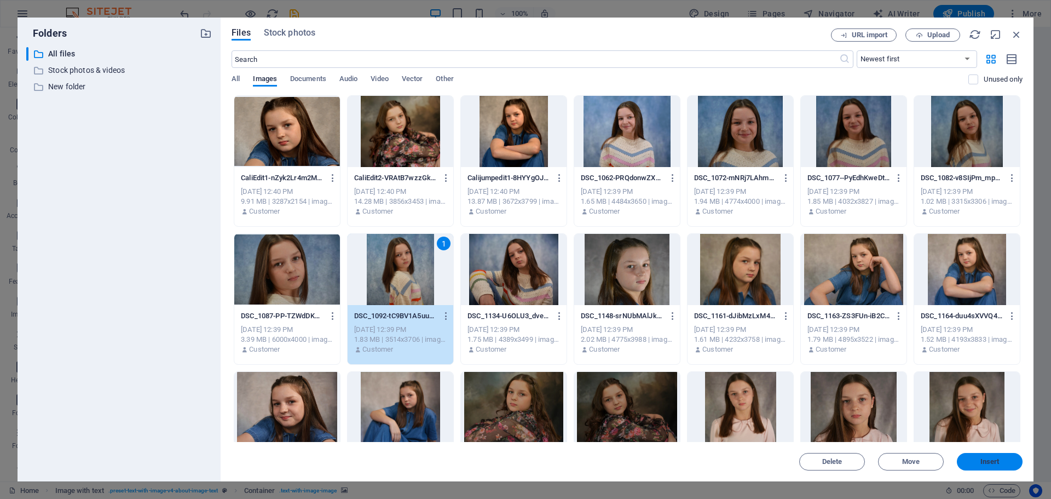
click at [1008, 465] on button "Insert" at bounding box center [990, 462] width 66 height 18
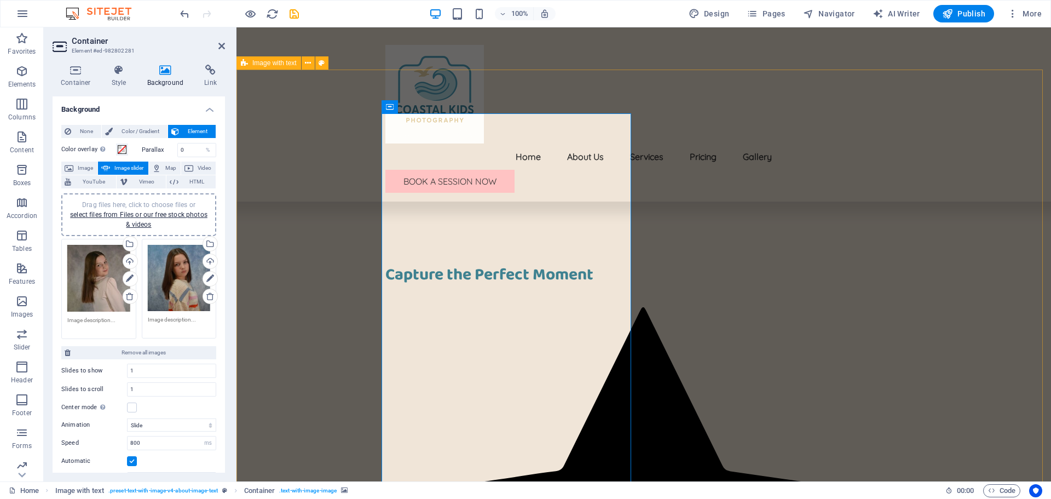
scroll to position [328, 0]
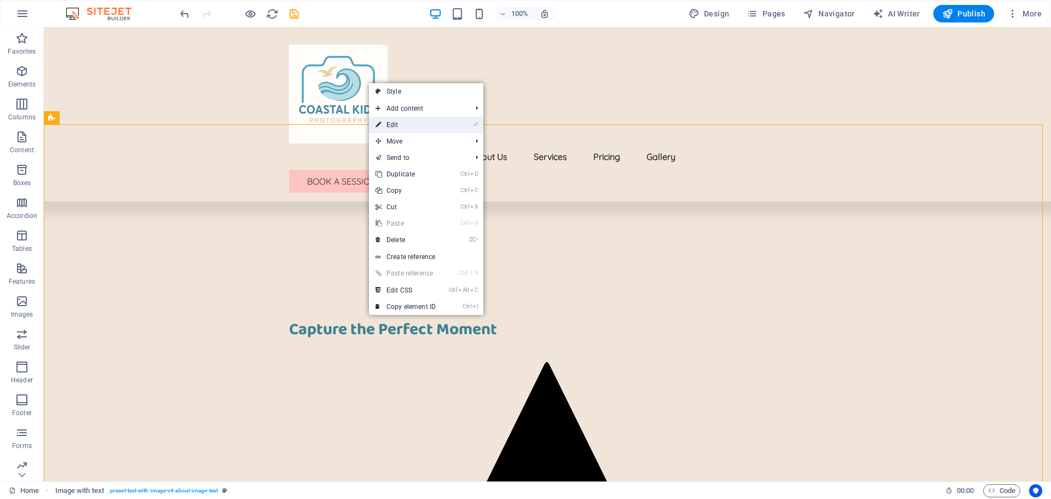
drag, startPoint x: 153, startPoint y: 95, endPoint x: 390, endPoint y: 123, distance: 238.0
click at [390, 123] on link "⏎ Edit" at bounding box center [405, 125] width 73 height 16
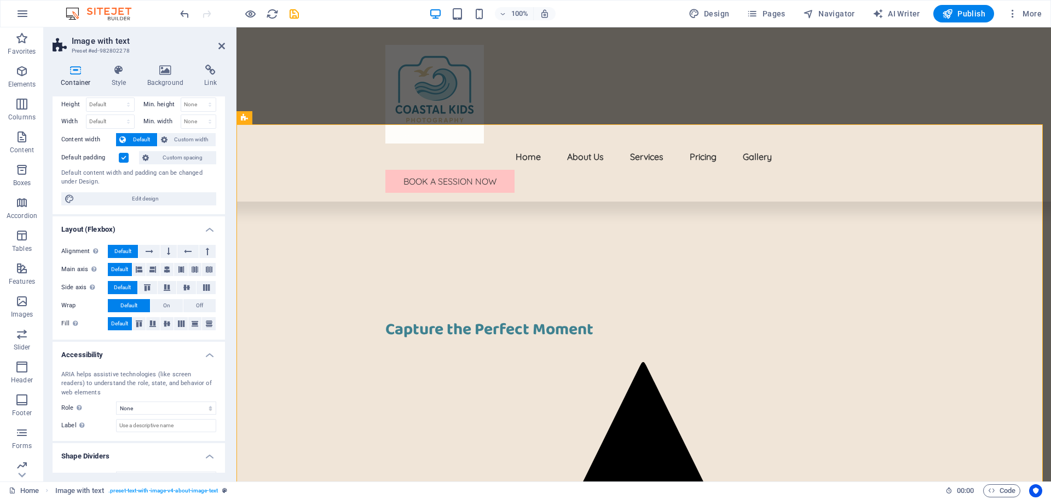
scroll to position [48, 0]
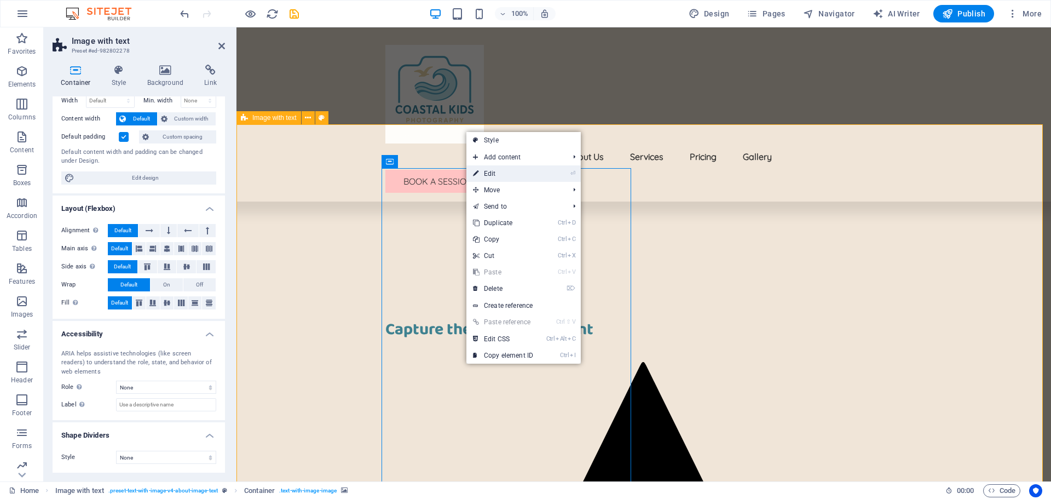
click at [496, 170] on link "⏎ Edit" at bounding box center [502, 173] width 73 height 16
select select "ms"
select select "s"
select select "progressive"
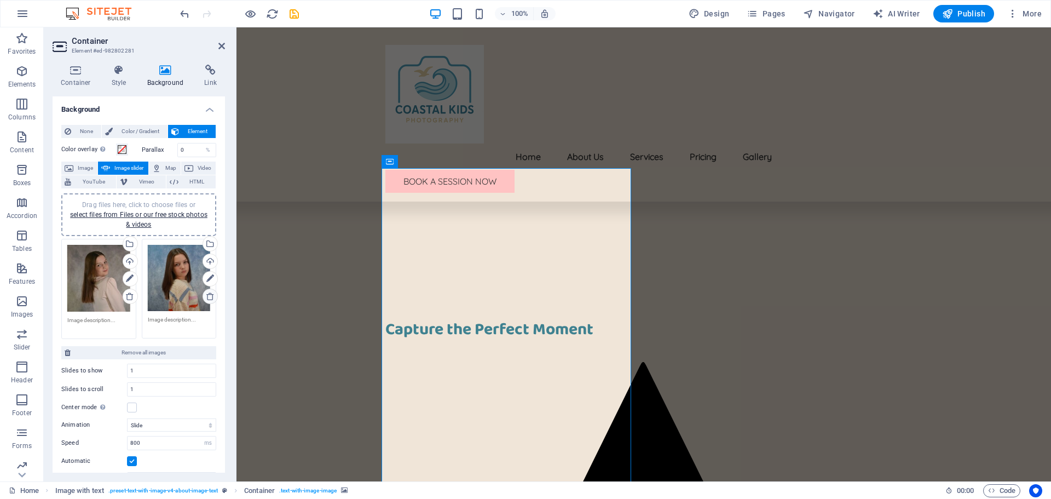
click at [207, 296] on icon at bounding box center [210, 296] width 9 height 9
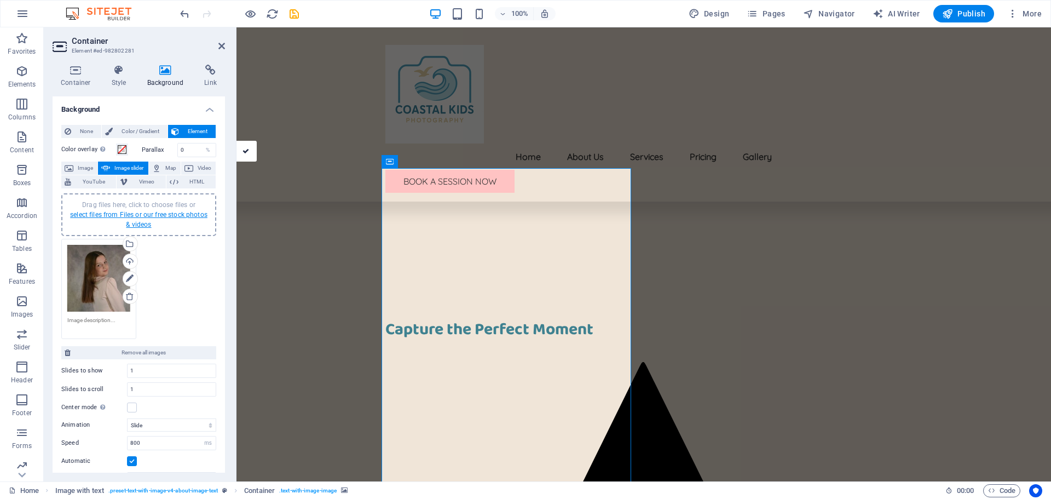
click at [167, 216] on link "select files from Files or our free stock photos & videos" at bounding box center [138, 220] width 137 height 18
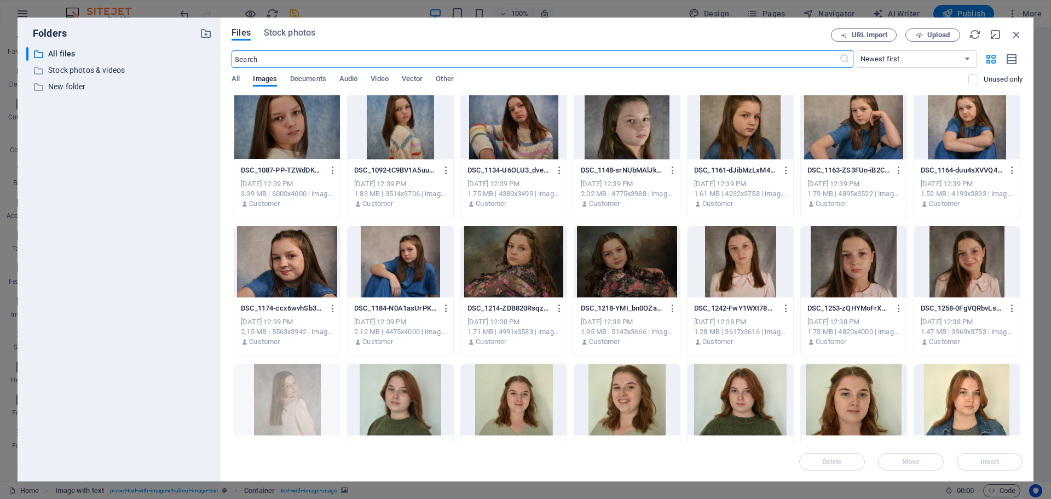
scroll to position [164, 0]
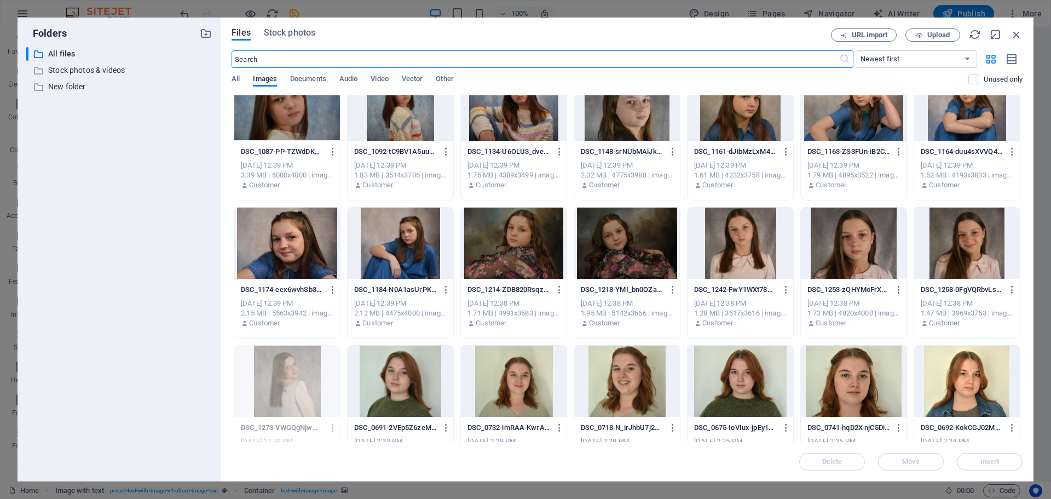
click at [968, 255] on div at bounding box center [967, 242] width 106 height 71
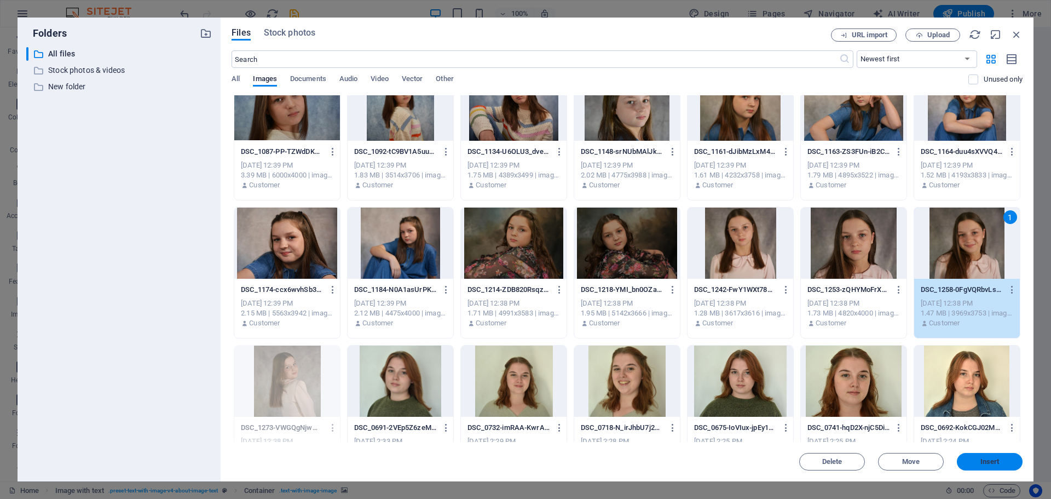
click at [987, 454] on button "Insert" at bounding box center [990, 462] width 66 height 18
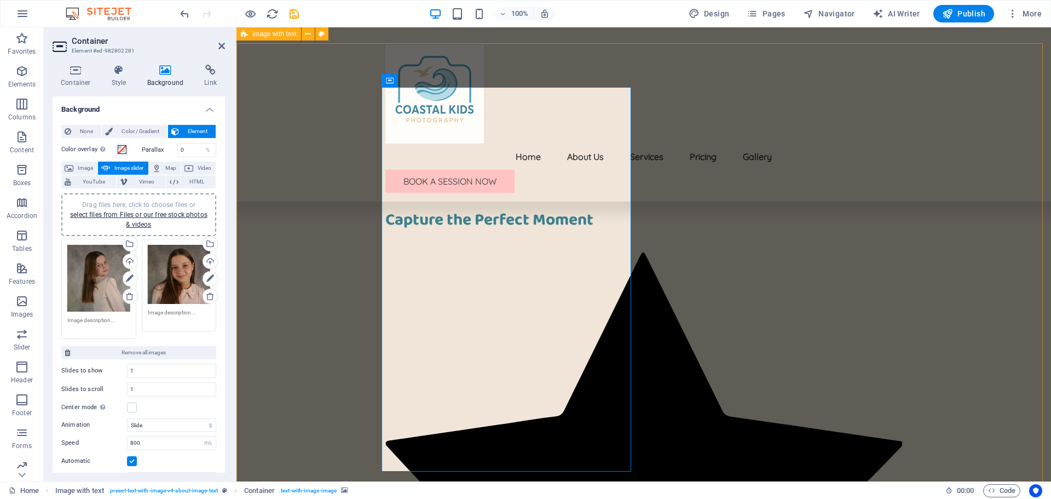
scroll to position [383, 0]
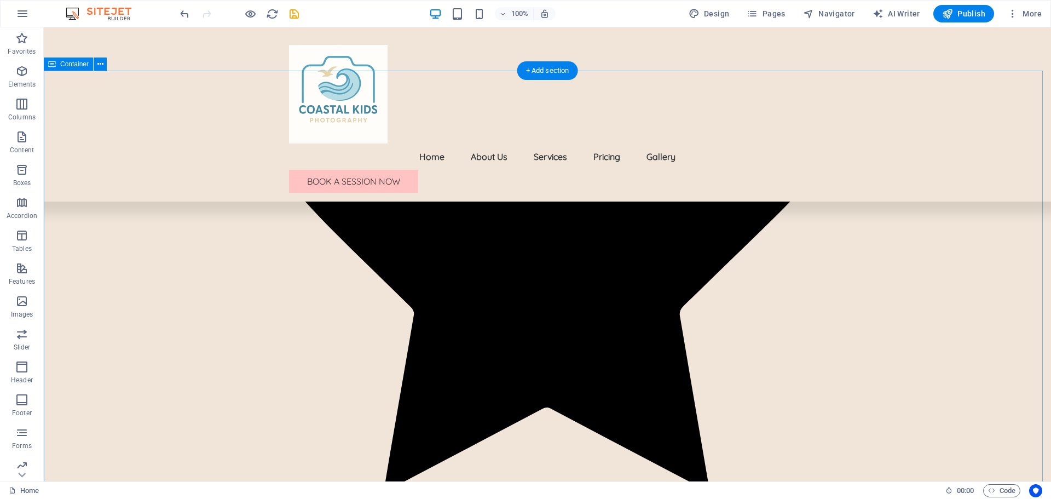
scroll to position [1417, 0]
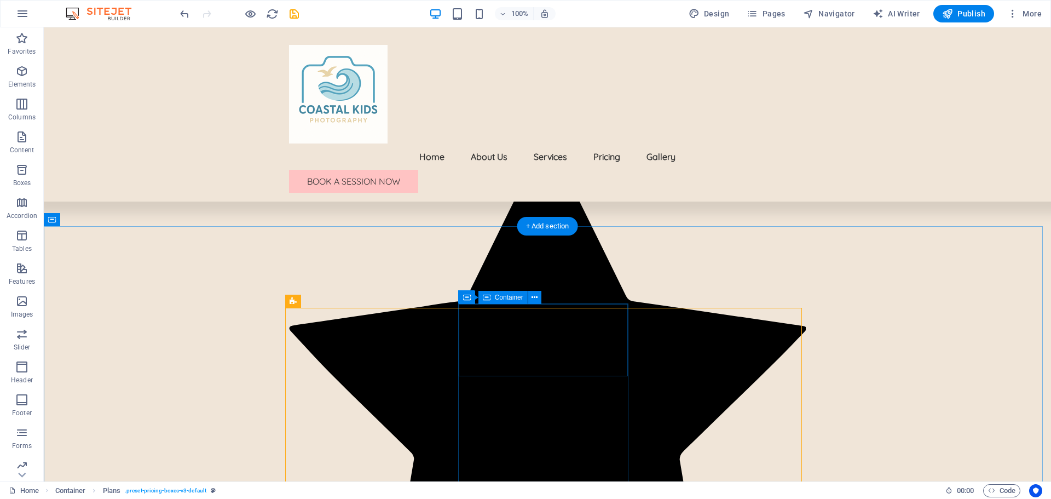
scroll to position [1088, 0]
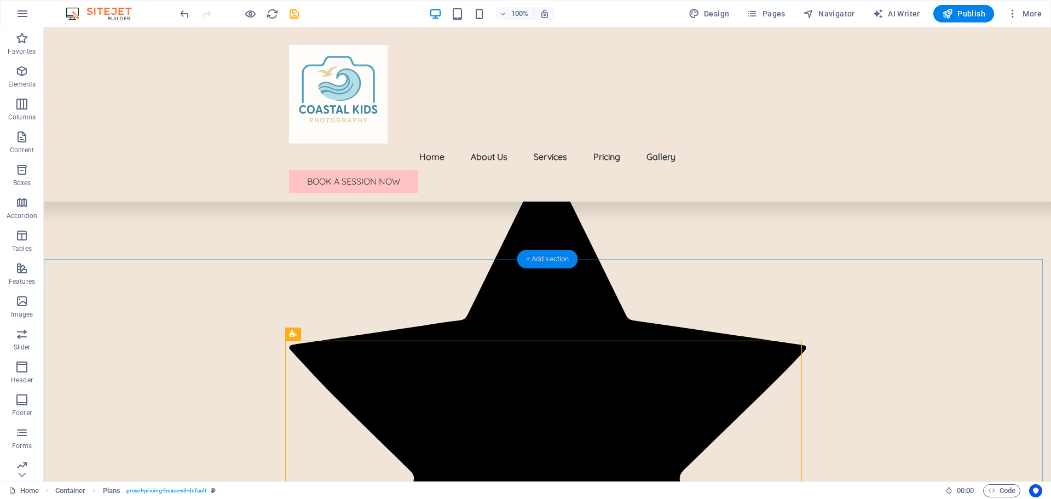
click at [544, 261] on div "+ Add section" at bounding box center [547, 259] width 61 height 19
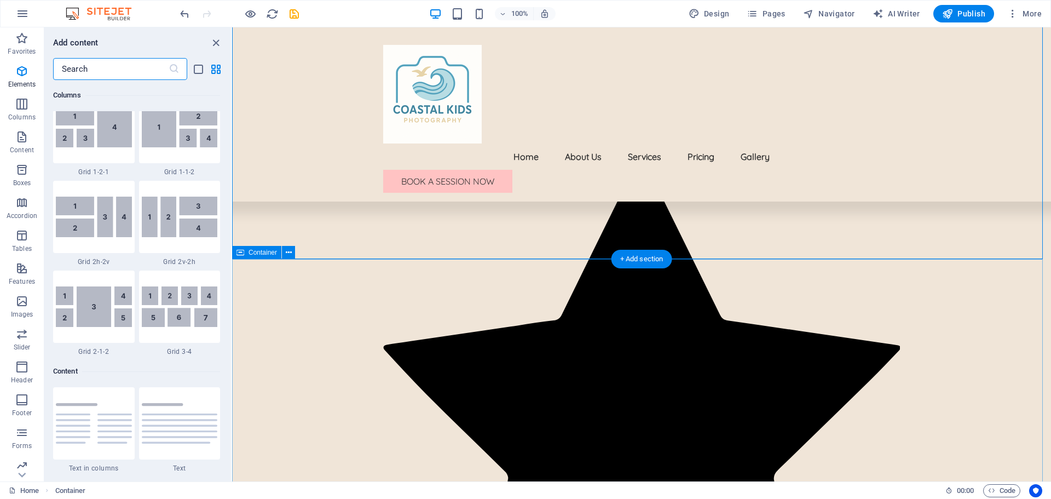
scroll to position [1915, 0]
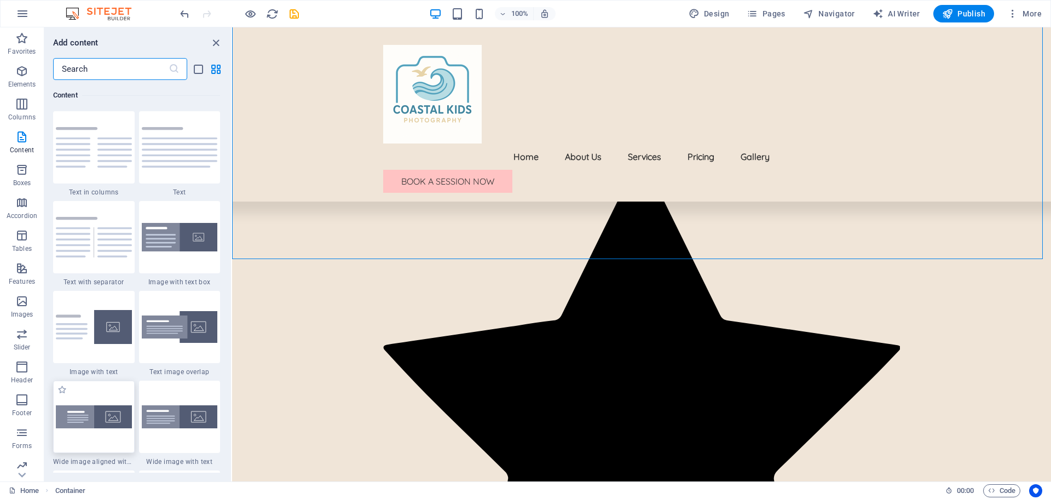
click at [83, 413] on img at bounding box center [94, 416] width 76 height 23
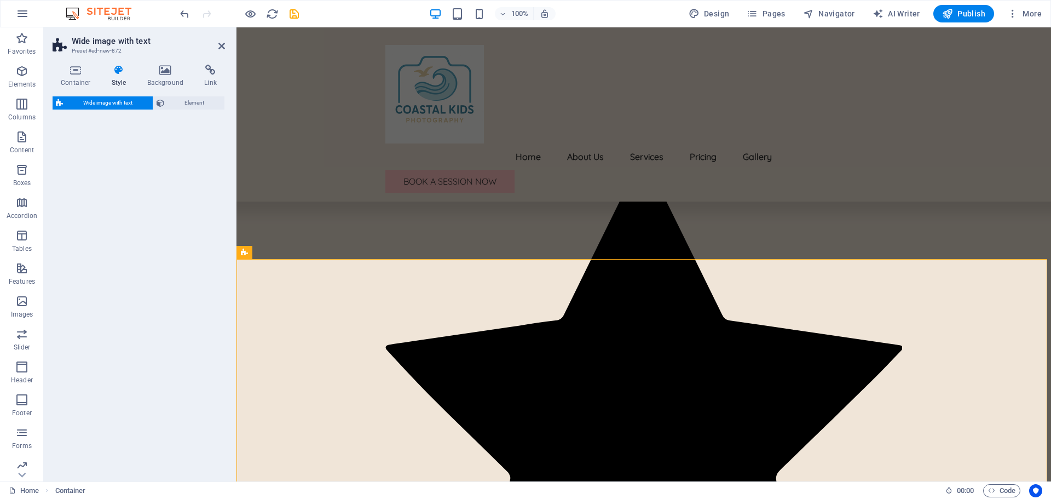
select select "%"
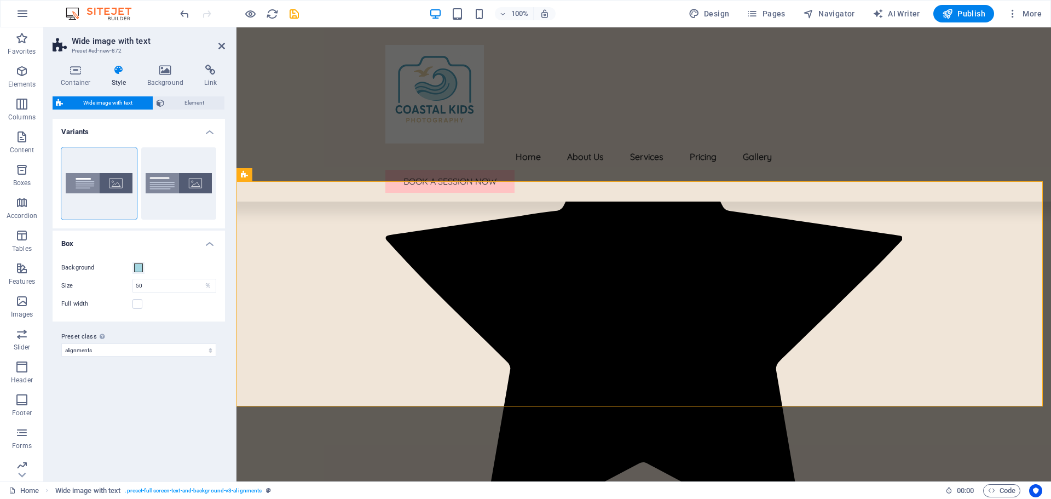
scroll to position [1143, 0]
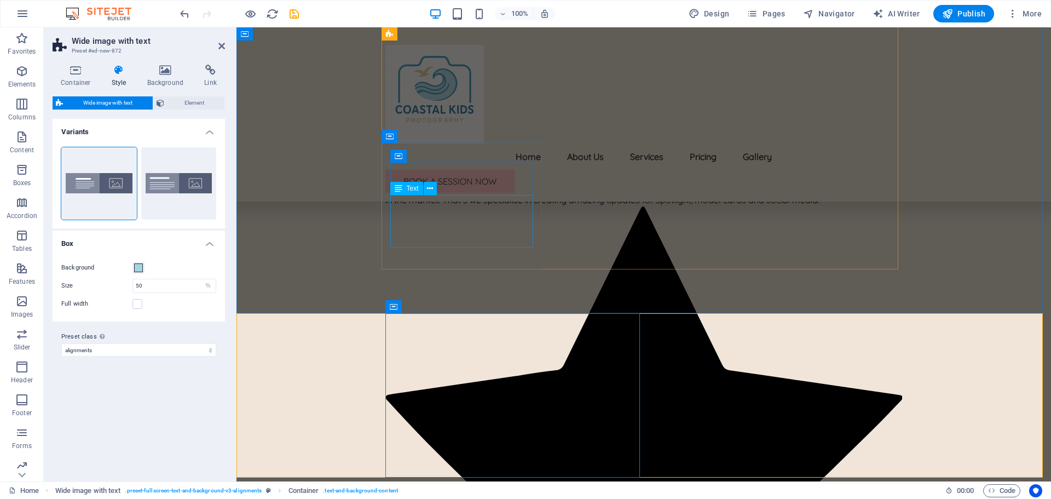
scroll to position [1033, 0]
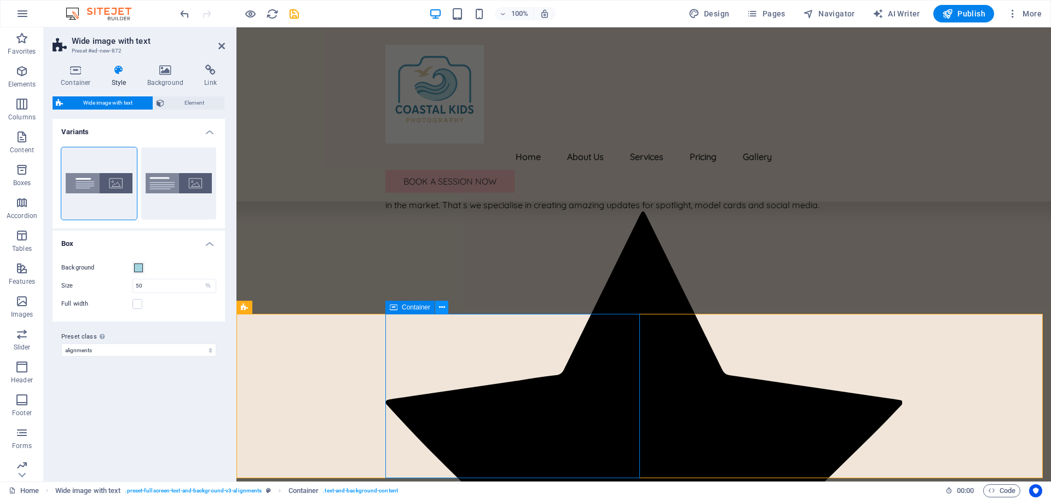
click at [440, 307] on icon at bounding box center [442, 307] width 6 height 11
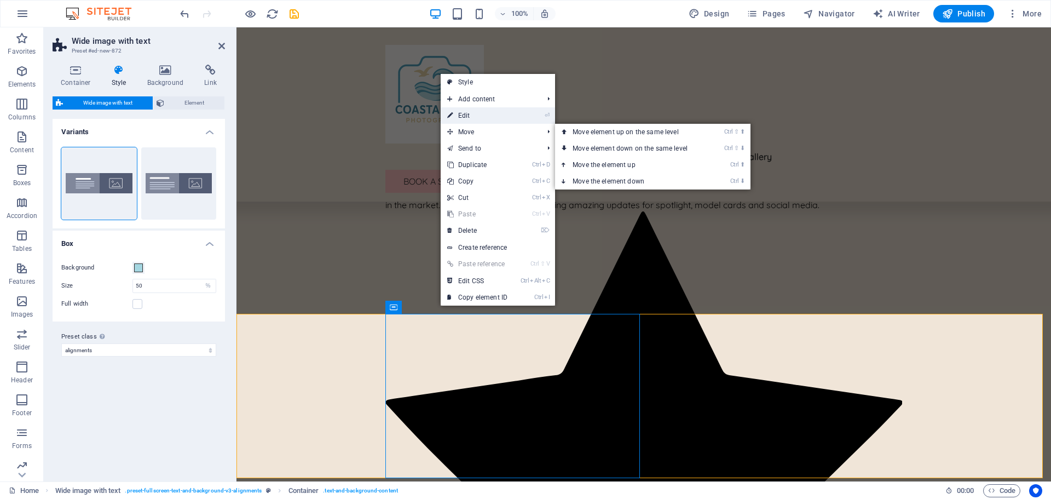
click at [469, 117] on link "⏎ Edit" at bounding box center [477, 115] width 73 height 16
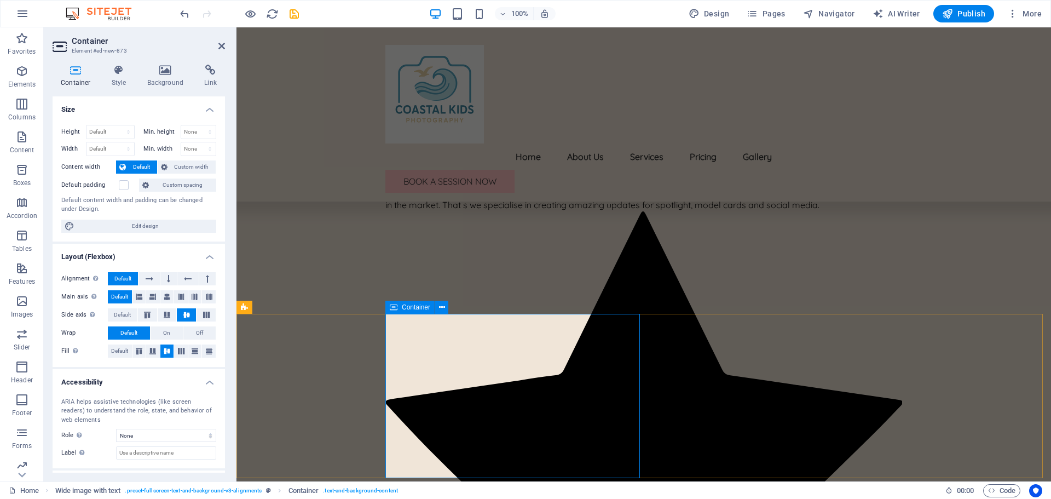
click at [189, 14] on icon "undo" at bounding box center [184, 14] width 13 height 13
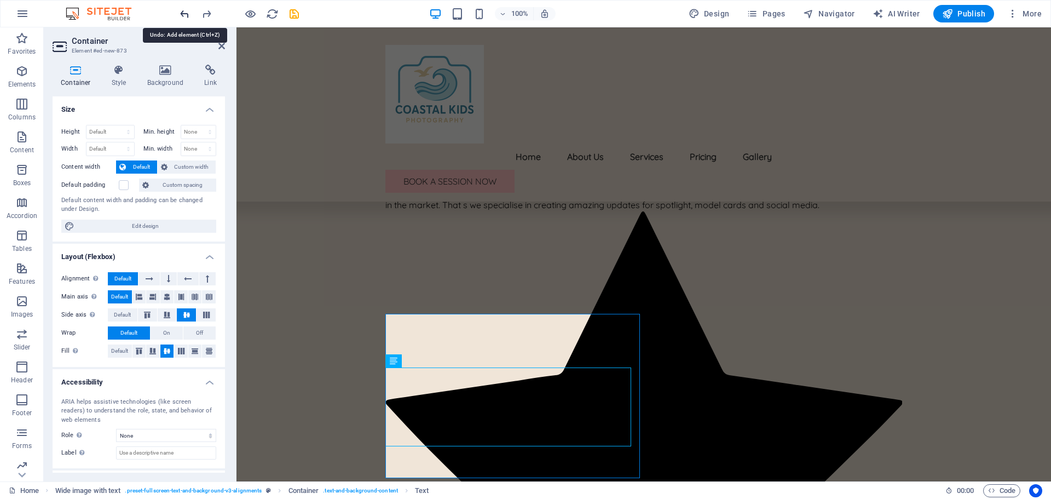
click at [188, 14] on icon "undo" at bounding box center [184, 14] width 13 height 13
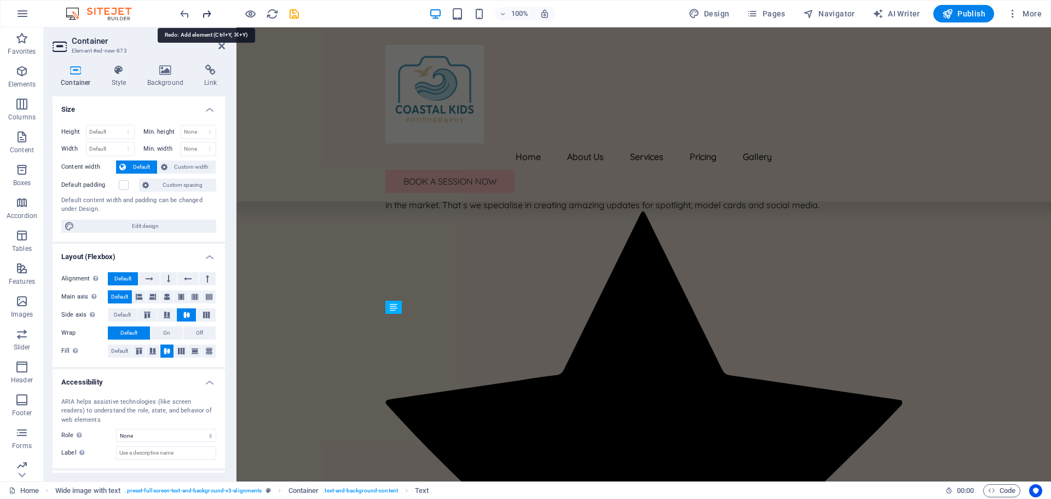
click at [210, 14] on icon "redo" at bounding box center [206, 14] width 13 height 13
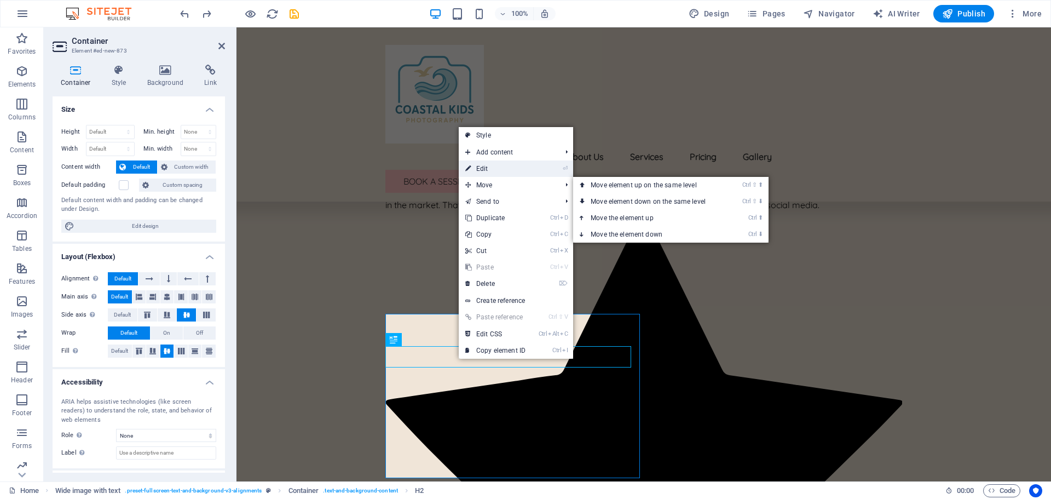
click at [481, 173] on link "⏎ Edit" at bounding box center [495, 168] width 73 height 16
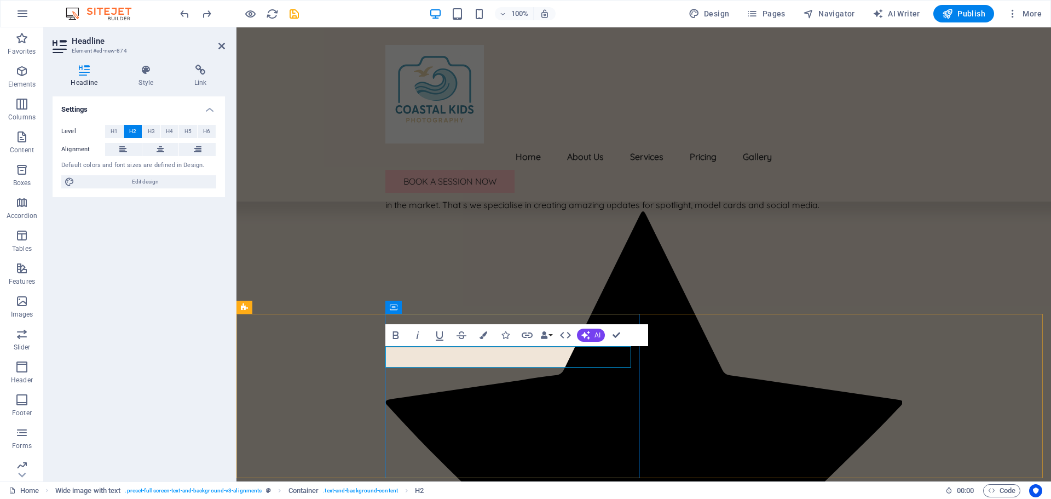
click at [509, 339] on button "Icons" at bounding box center [505, 335] width 21 height 22
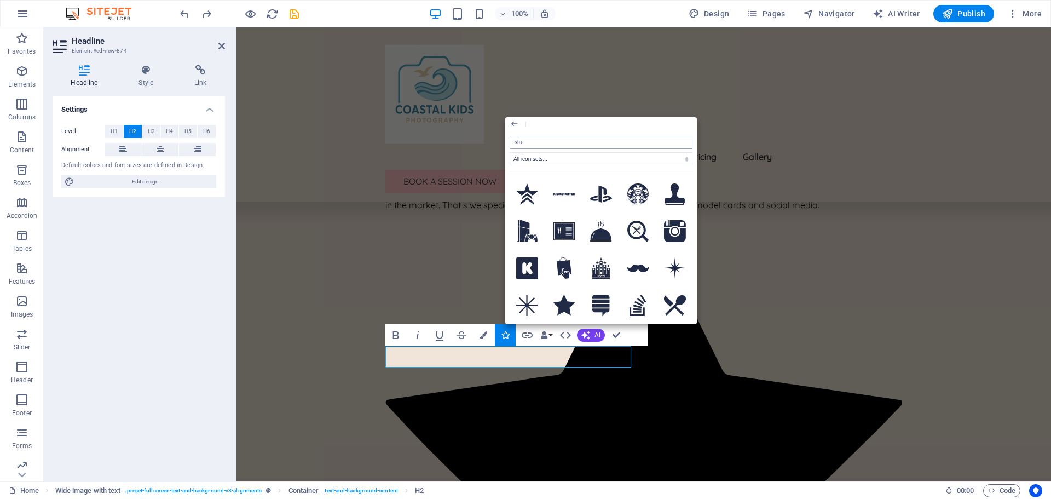
type input "star"
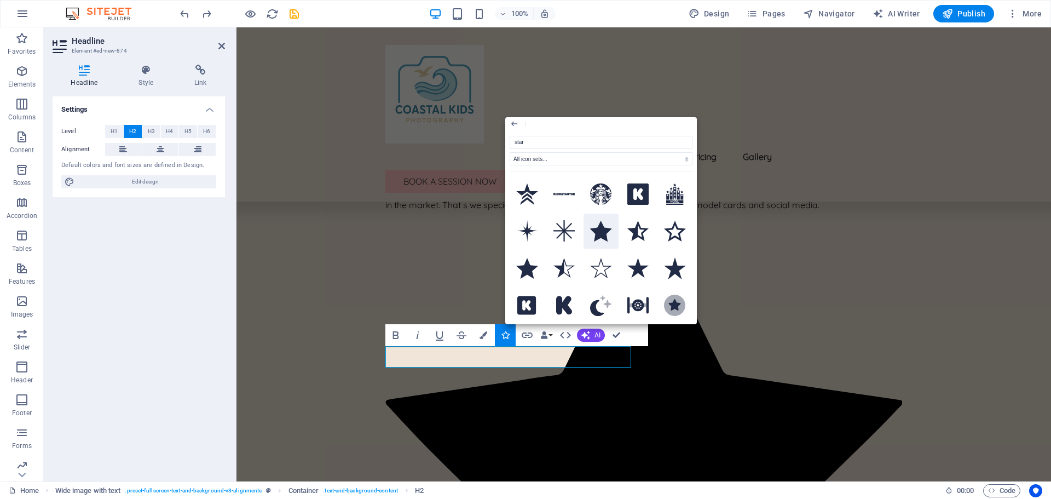
click at [606, 231] on icon at bounding box center [601, 231] width 22 height 21
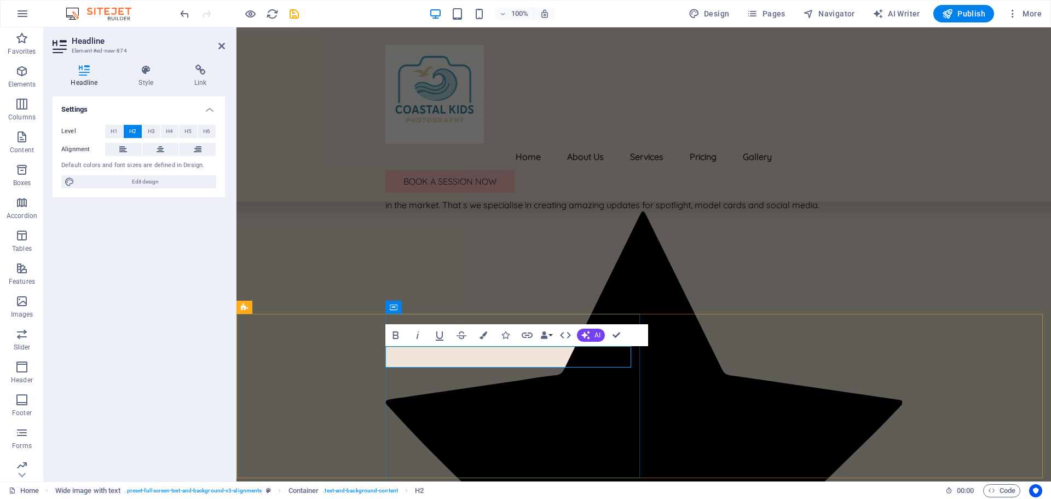
click at [510, 335] on button "Icons" at bounding box center [505, 335] width 21 height 22
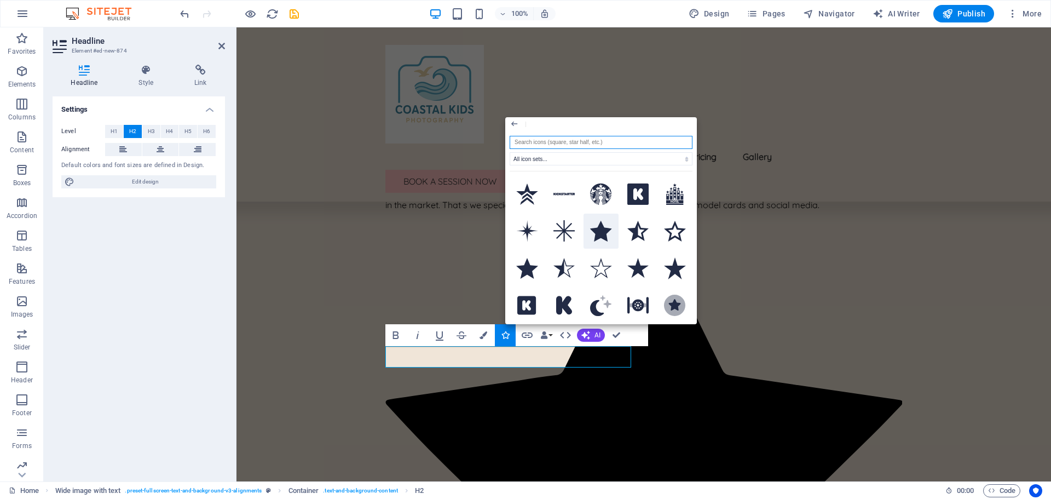
click at [602, 228] on icon at bounding box center [601, 231] width 22 height 21
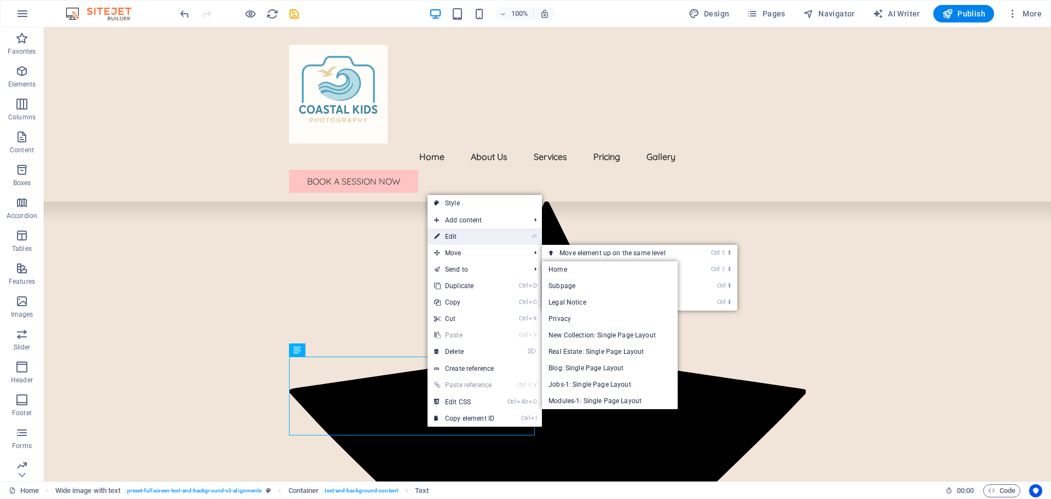
click at [466, 234] on link "⏎ Edit" at bounding box center [463, 236] width 73 height 16
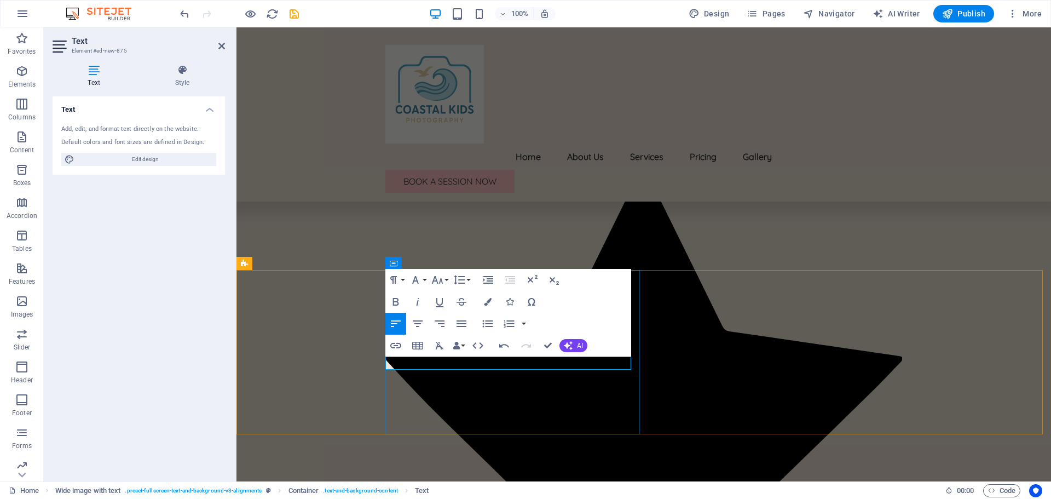
scroll to position [1071, 0]
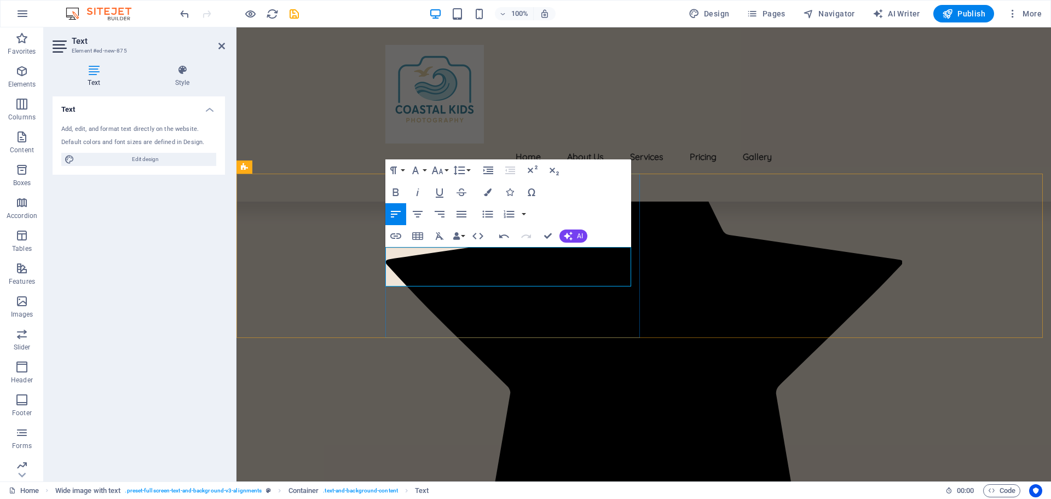
scroll to position [1167, 0]
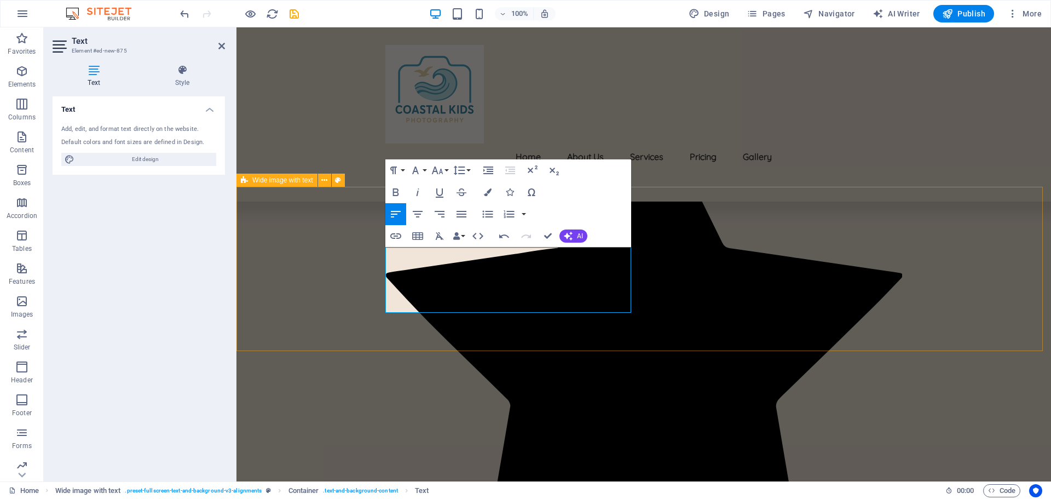
drag, startPoint x: 475, startPoint y: 304, endPoint x: 384, endPoint y: 254, distance: 103.6
click at [400, 184] on button "Bold" at bounding box center [395, 192] width 21 height 22
click at [417, 165] on icon "button" at bounding box center [415, 170] width 13 height 13
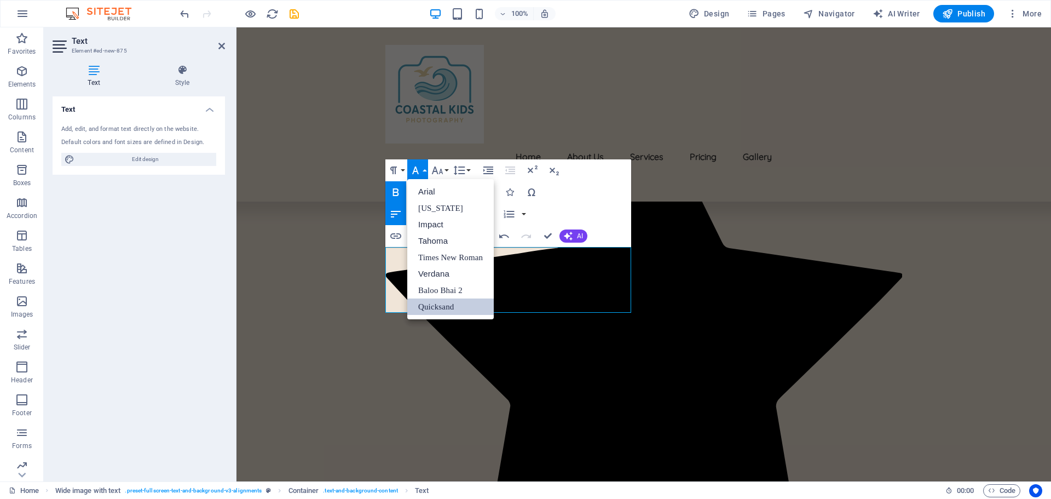
scroll to position [0, 0]
click at [433, 229] on link "Impact" at bounding box center [450, 224] width 86 height 16
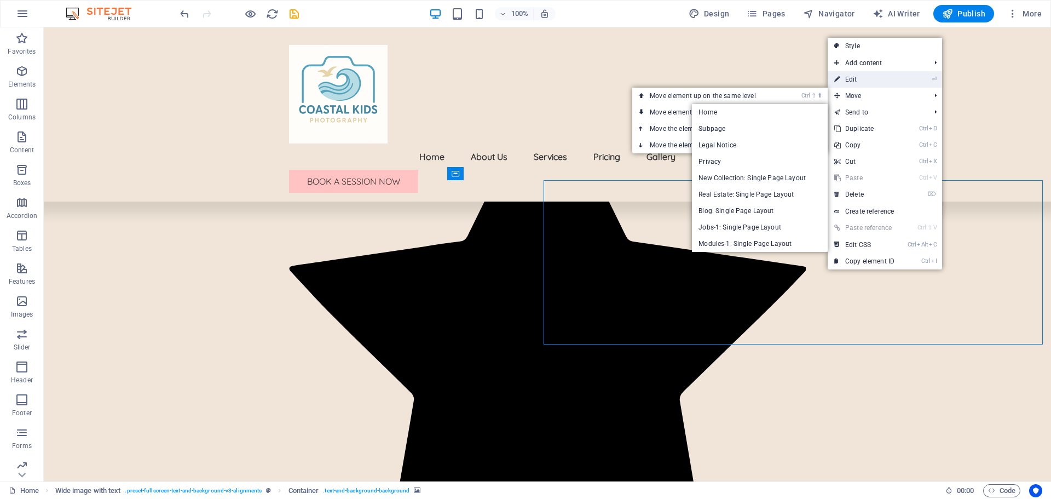
click at [868, 79] on link "⏎ Edit" at bounding box center [864, 79] width 73 height 16
select select "px"
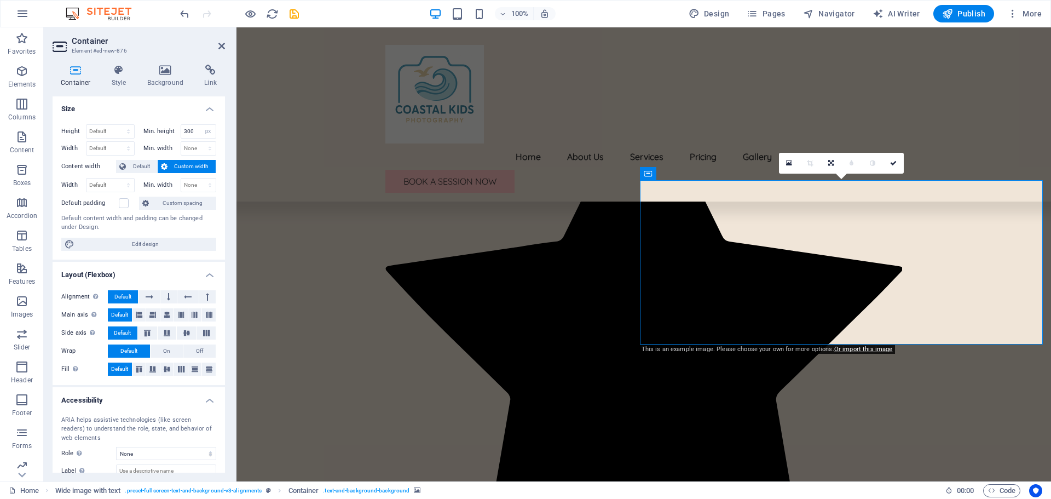
scroll to position [0, 0]
click at [167, 74] on icon at bounding box center [165, 70] width 53 height 11
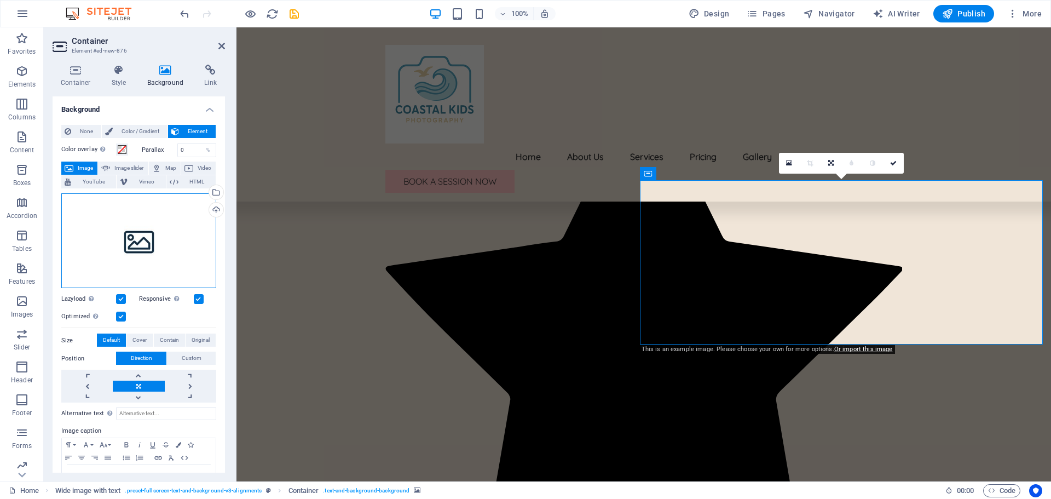
click at [135, 246] on div "Drag files here, click to choose files or select files from Files or our free s…" at bounding box center [138, 240] width 155 height 95
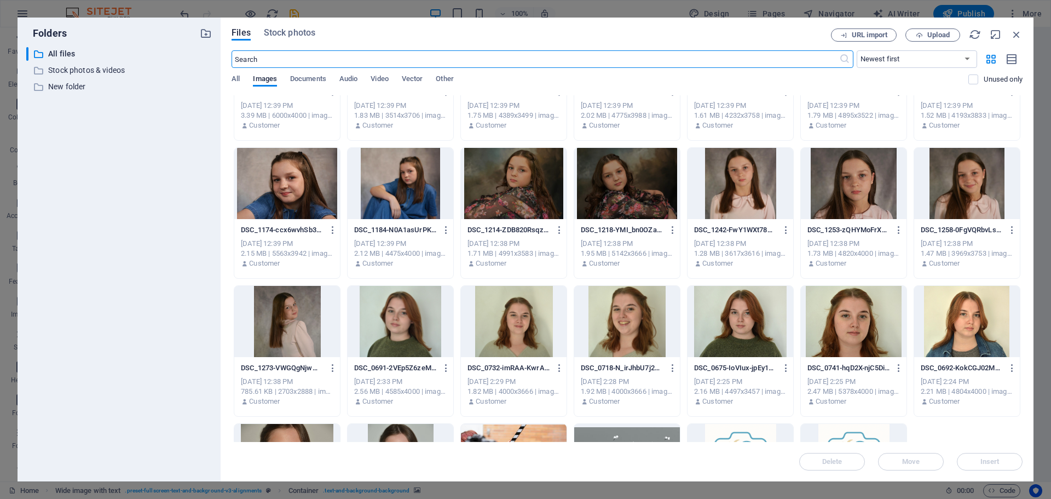
scroll to position [274, 0]
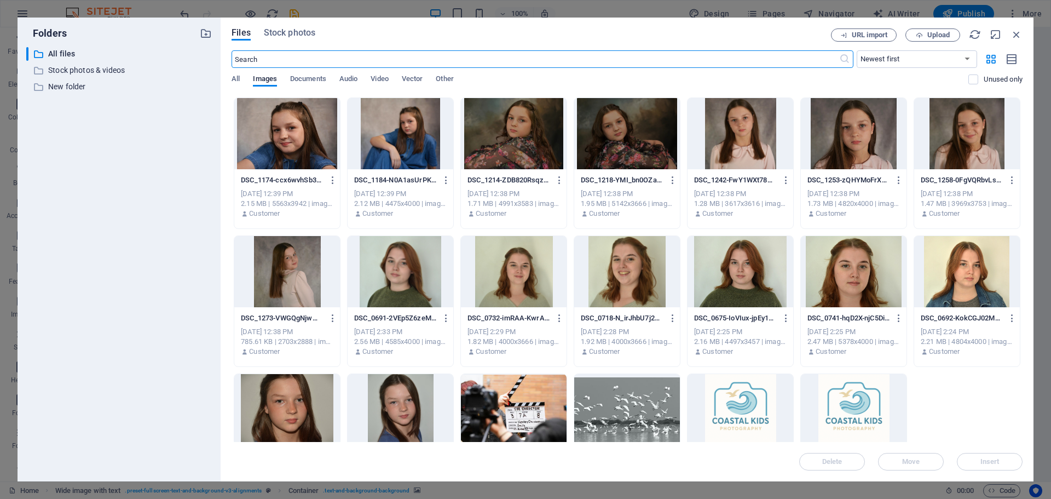
click at [417, 280] on div at bounding box center [401, 271] width 106 height 71
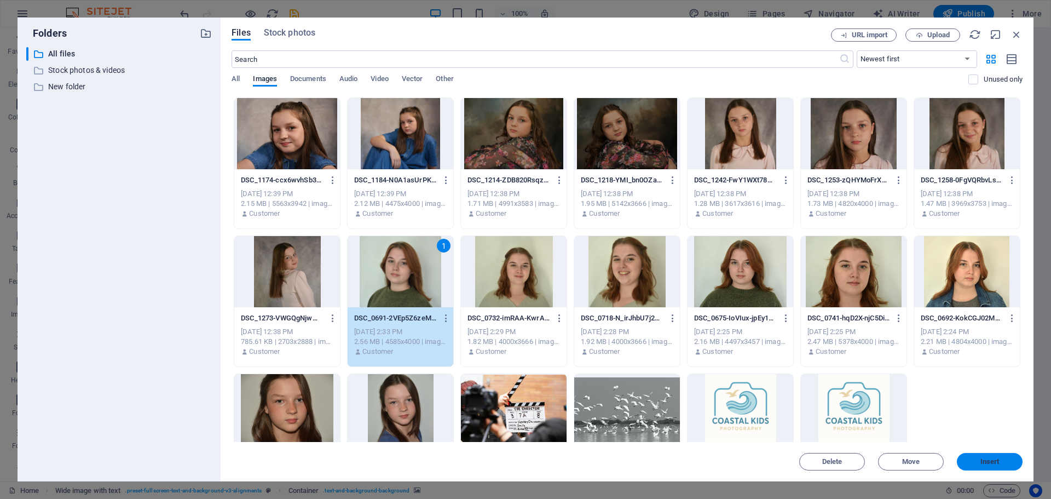
click at [1012, 465] on button "Insert" at bounding box center [990, 462] width 66 height 18
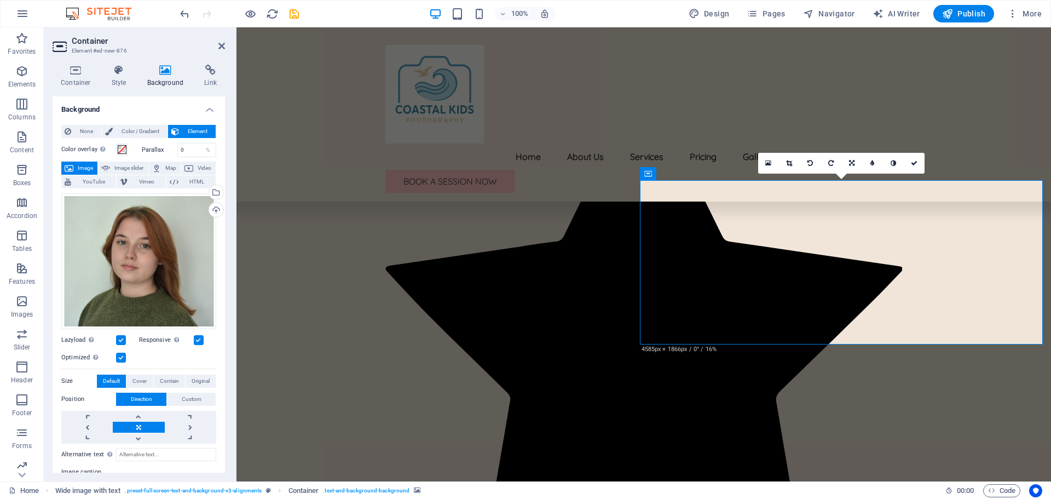
click at [850, 160] on link at bounding box center [851, 163] width 21 height 21
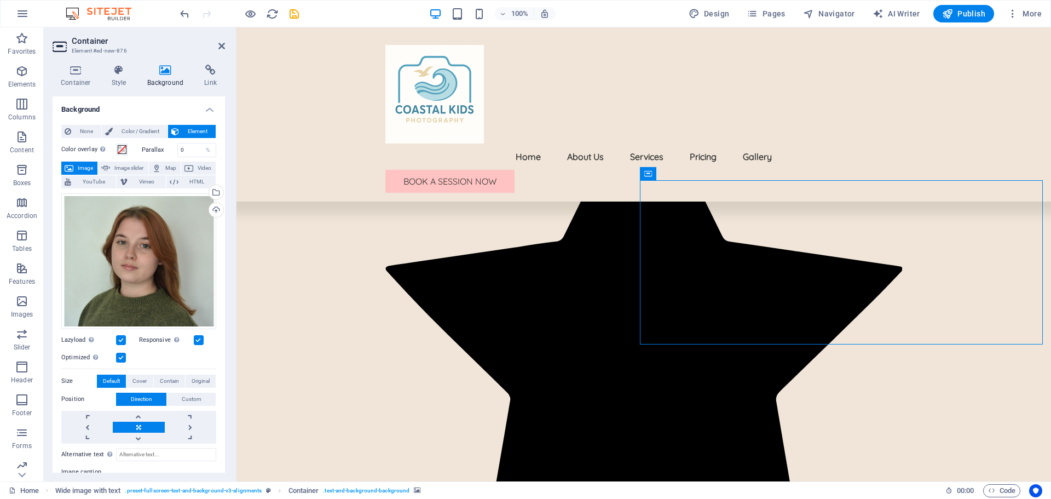
drag, startPoint x: 835, startPoint y: 245, endPoint x: 837, endPoint y: 264, distance: 19.2
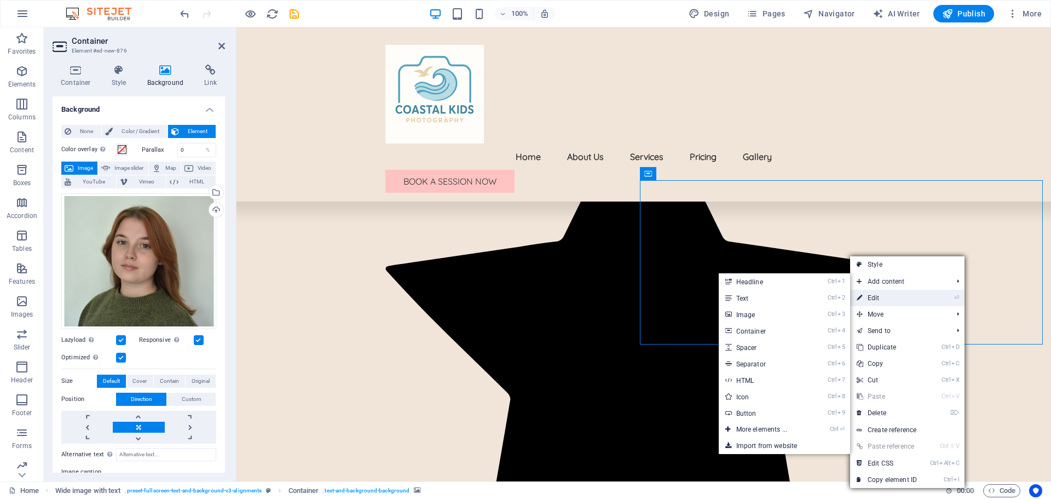
click at [874, 296] on link "⏎ Edit" at bounding box center [886, 298] width 73 height 16
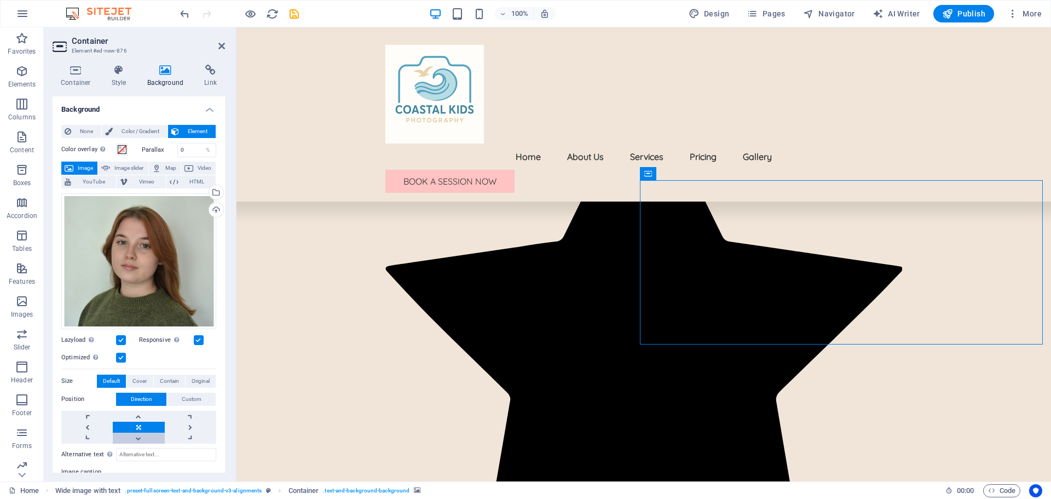
click at [138, 436] on link at bounding box center [138, 437] width 51 height 11
click at [143, 413] on link at bounding box center [138, 416] width 51 height 11
click at [141, 416] on link at bounding box center [138, 416] width 51 height 11
click at [140, 438] on link at bounding box center [138, 437] width 51 height 11
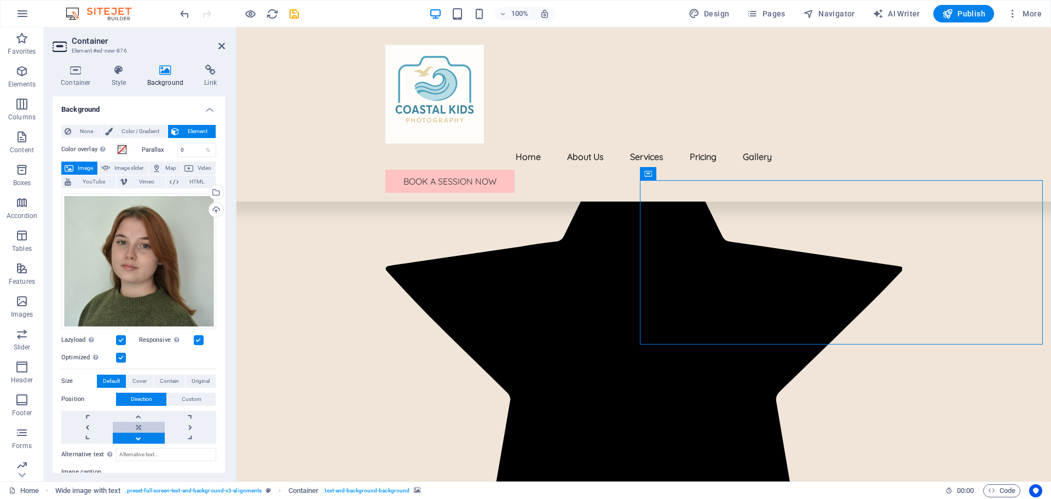
click at [138, 427] on link at bounding box center [138, 426] width 51 height 11
click at [138, 414] on link at bounding box center [138, 416] width 51 height 11
click at [142, 438] on link at bounding box center [138, 437] width 51 height 11
click at [142, 423] on link at bounding box center [138, 426] width 51 height 11
click at [69, 399] on label "Position" at bounding box center [88, 398] width 55 height 13
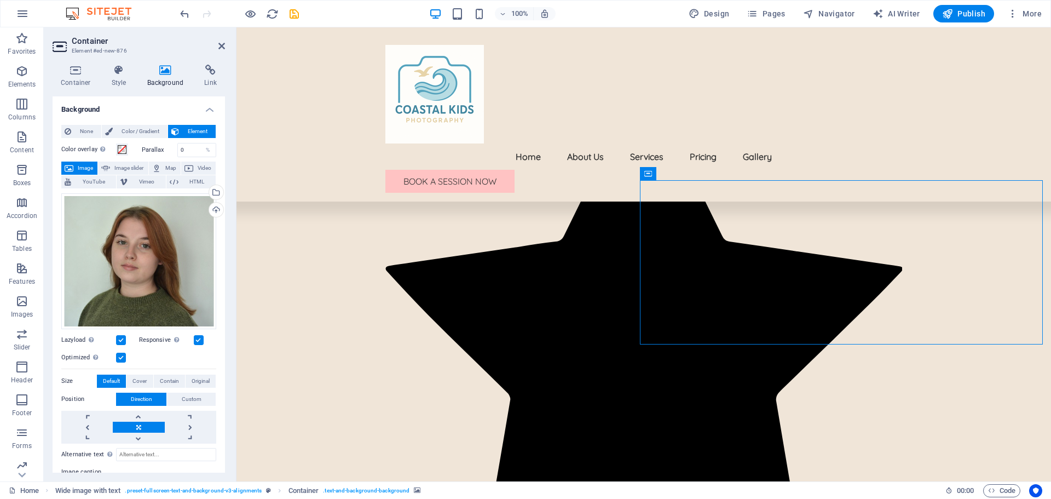
click at [83, 396] on label "Position" at bounding box center [88, 398] width 55 height 13
click at [72, 399] on label "Position" at bounding box center [88, 398] width 55 height 13
drag, startPoint x: 782, startPoint y: 234, endPoint x: 783, endPoint y: 271, distance: 37.2
drag, startPoint x: 869, startPoint y: 277, endPoint x: 833, endPoint y: 281, distance: 35.8
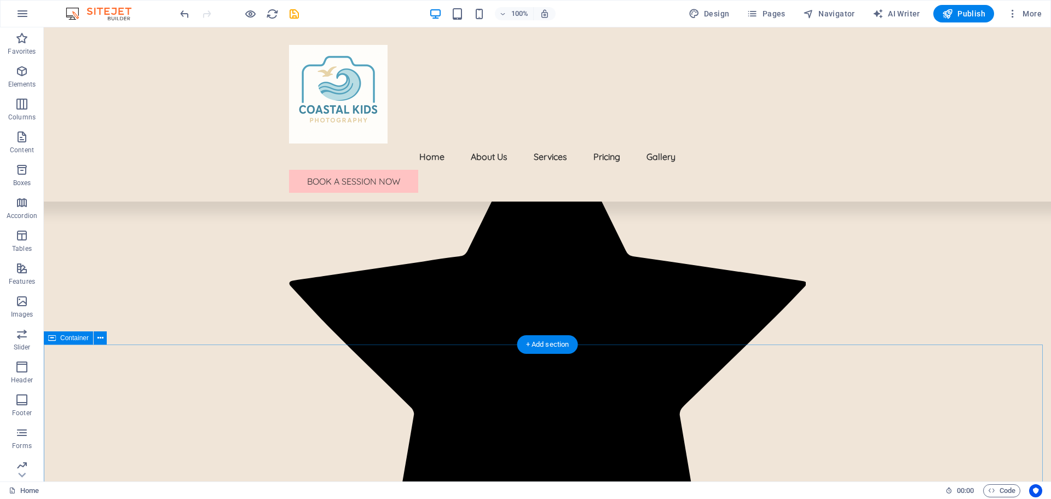
scroll to position [1167, 0]
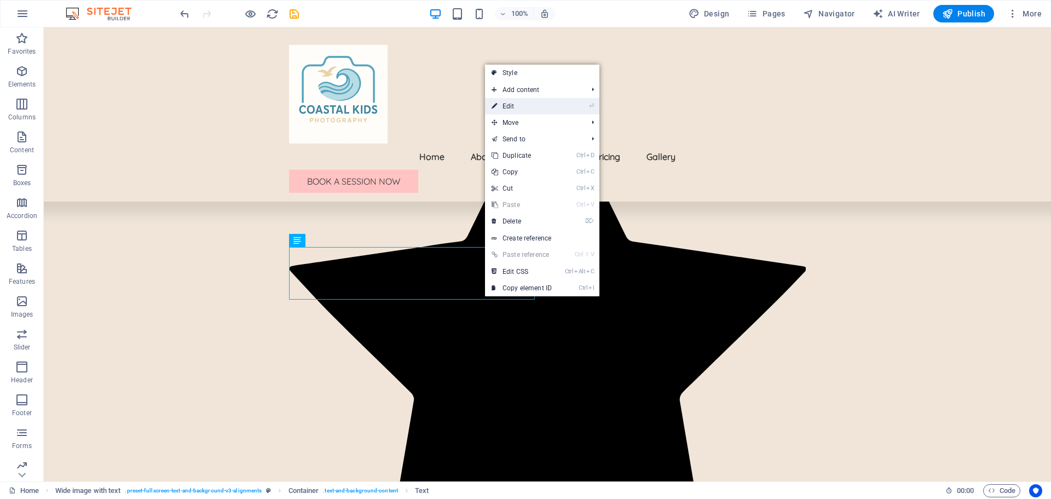
click at [516, 109] on link "⏎ Edit" at bounding box center [521, 106] width 73 height 16
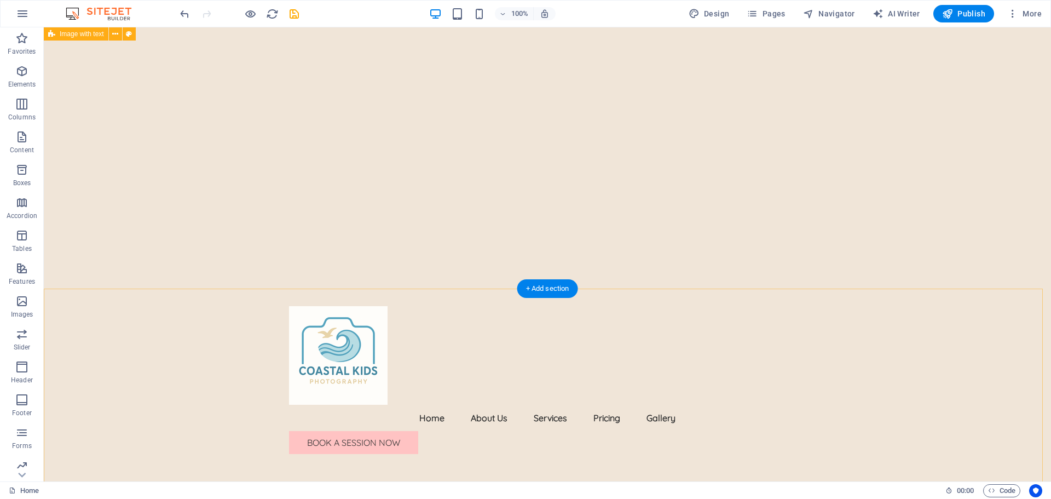
scroll to position [0, 0]
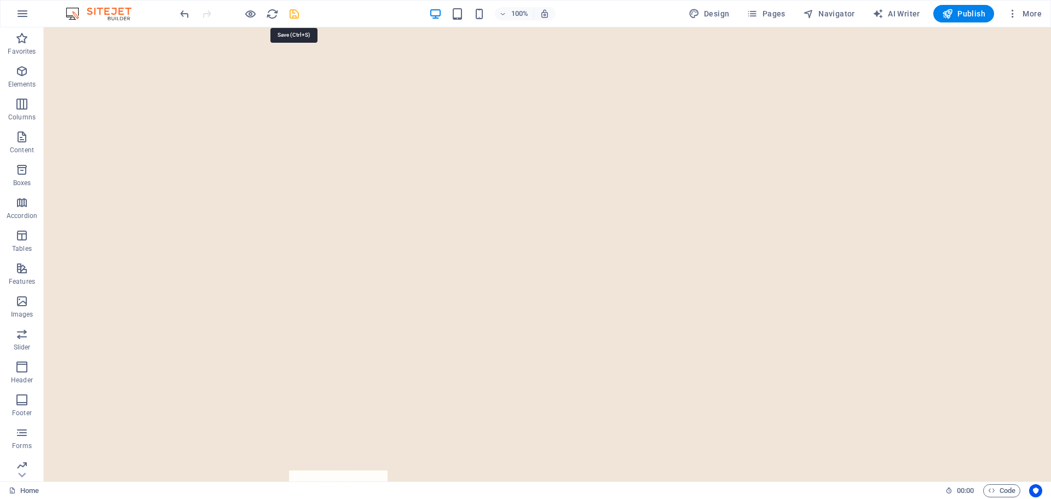
click at [295, 13] on icon "save" at bounding box center [294, 14] width 13 height 13
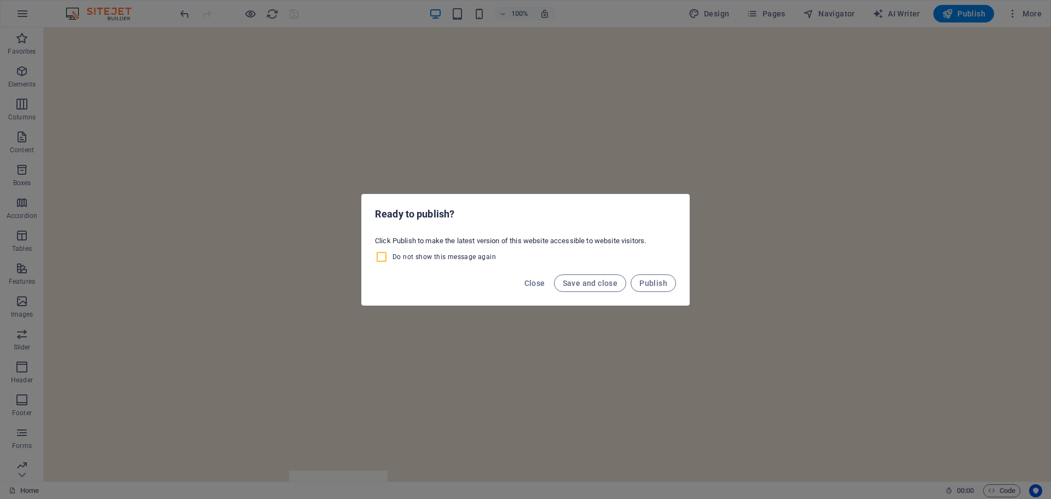
click at [381, 259] on input "Do not show this message again" at bounding box center [384, 256] width 18 height 13
checkbox input "true"
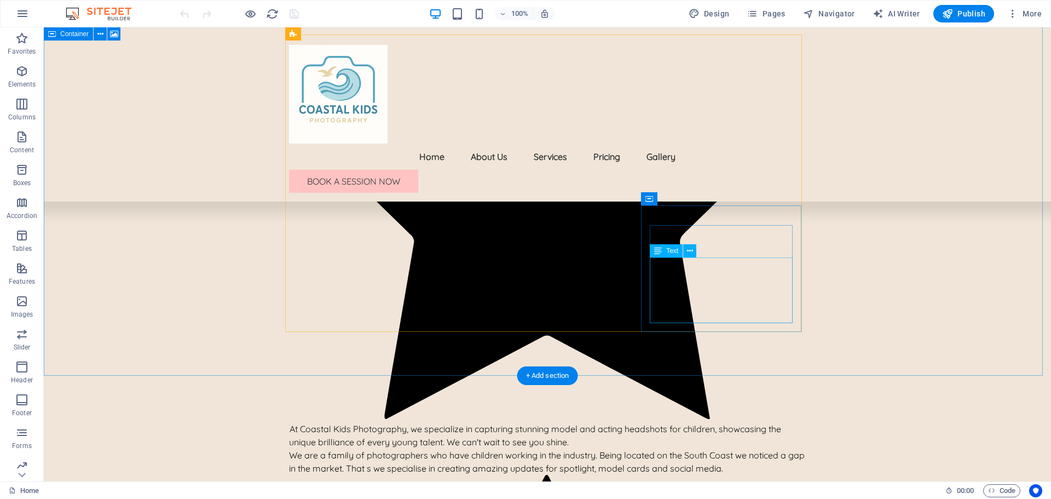
scroll to position [657, 0]
